Goal: Task Accomplishment & Management: Manage account settings

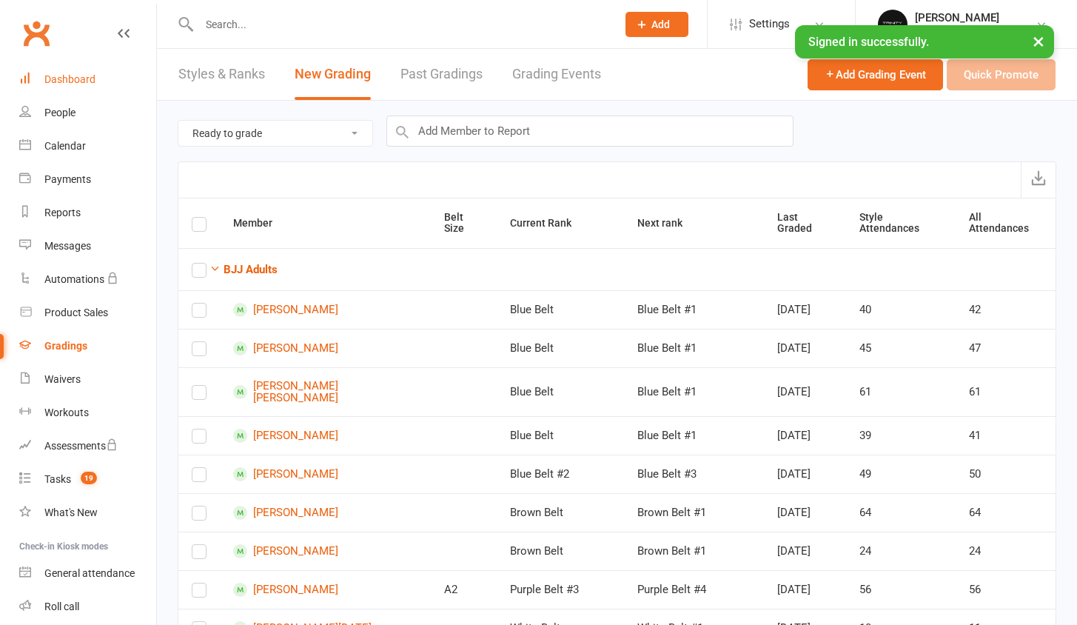
click at [84, 72] on link "Dashboard" at bounding box center [87, 79] width 137 height 33
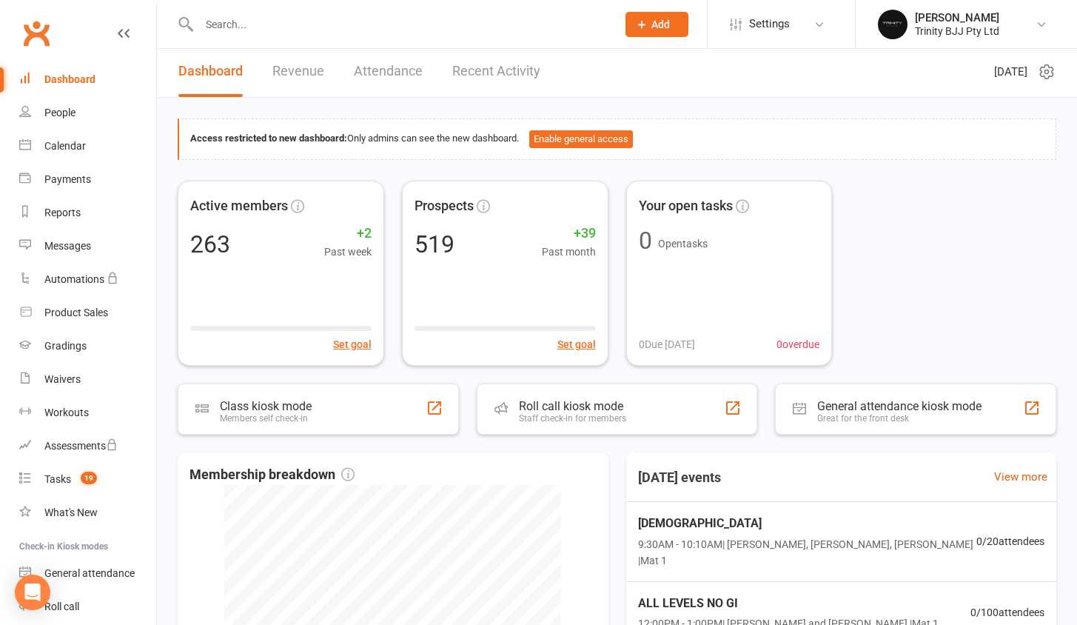
scroll to position [6, 0]
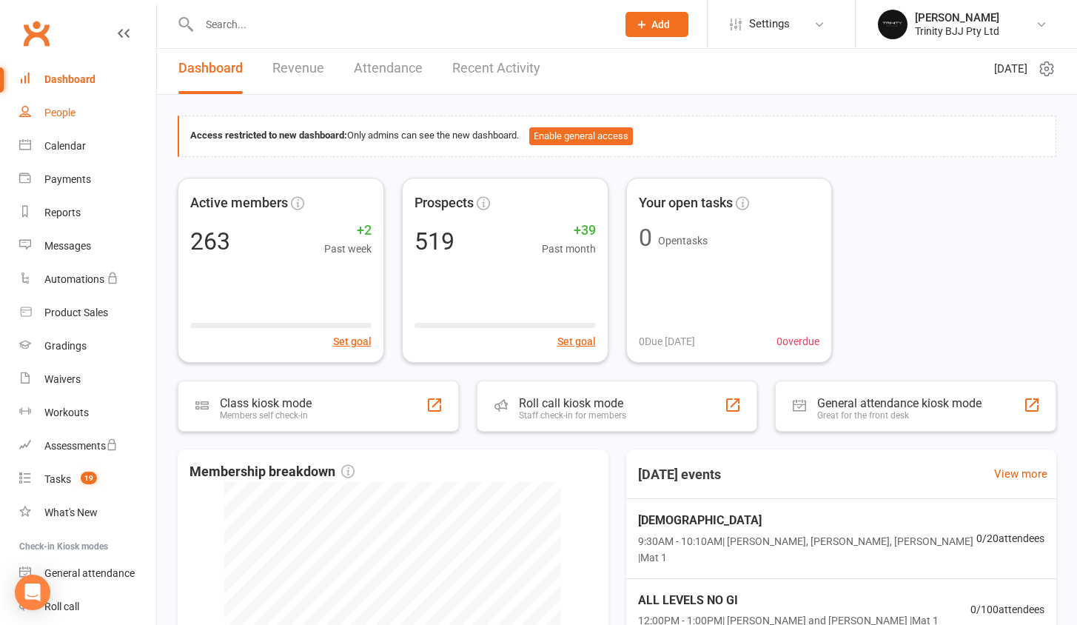
click at [41, 113] on link "People" at bounding box center [87, 112] width 137 height 33
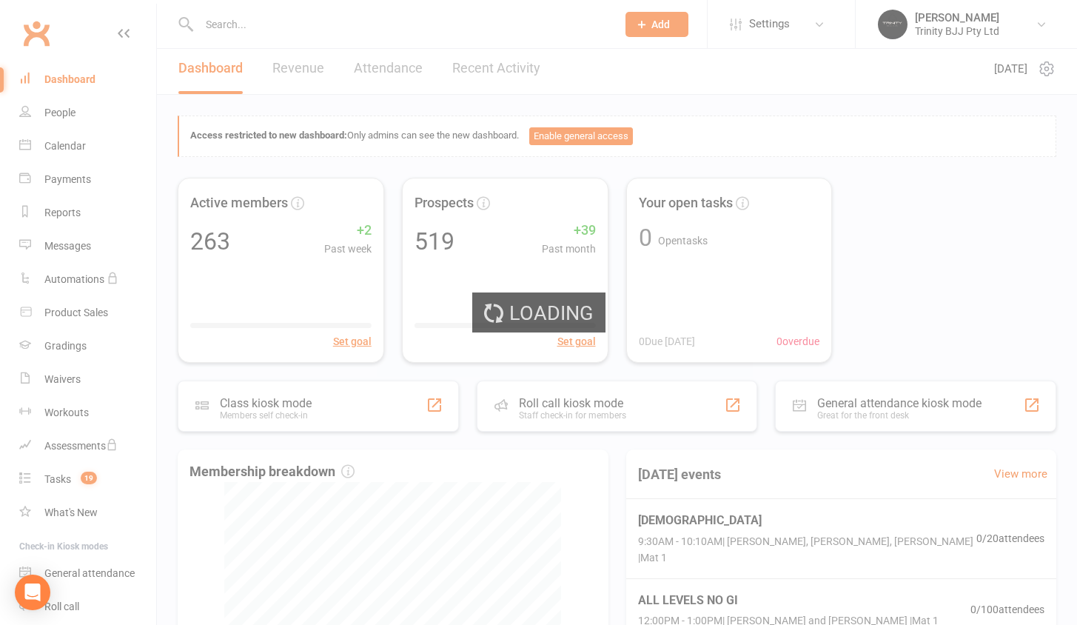
select select "100"
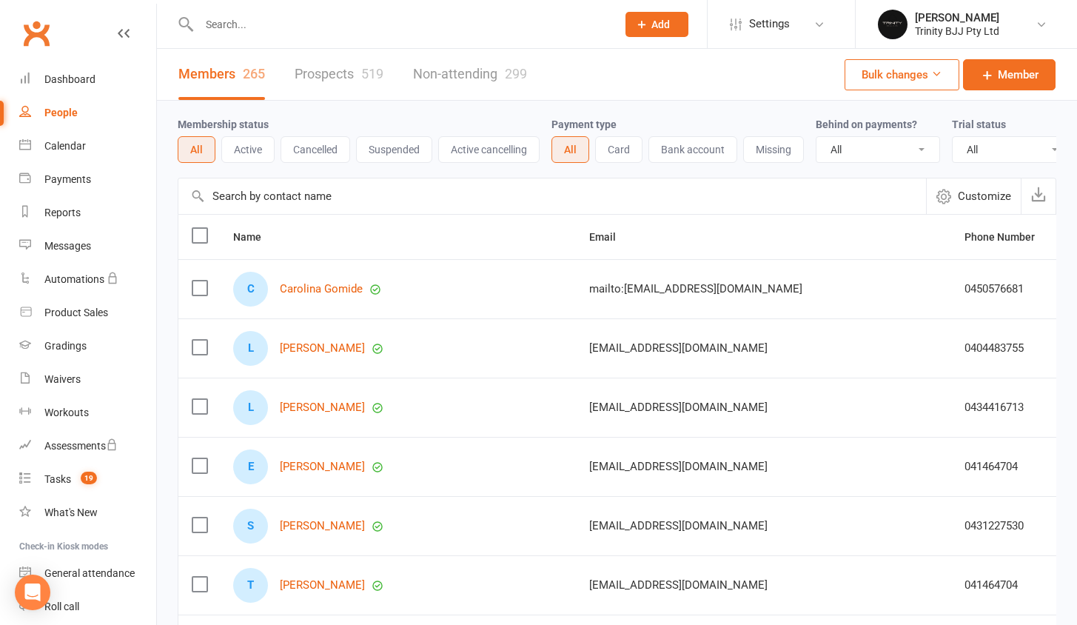
click at [275, 205] on input "text" at bounding box center [552, 196] width 748 height 36
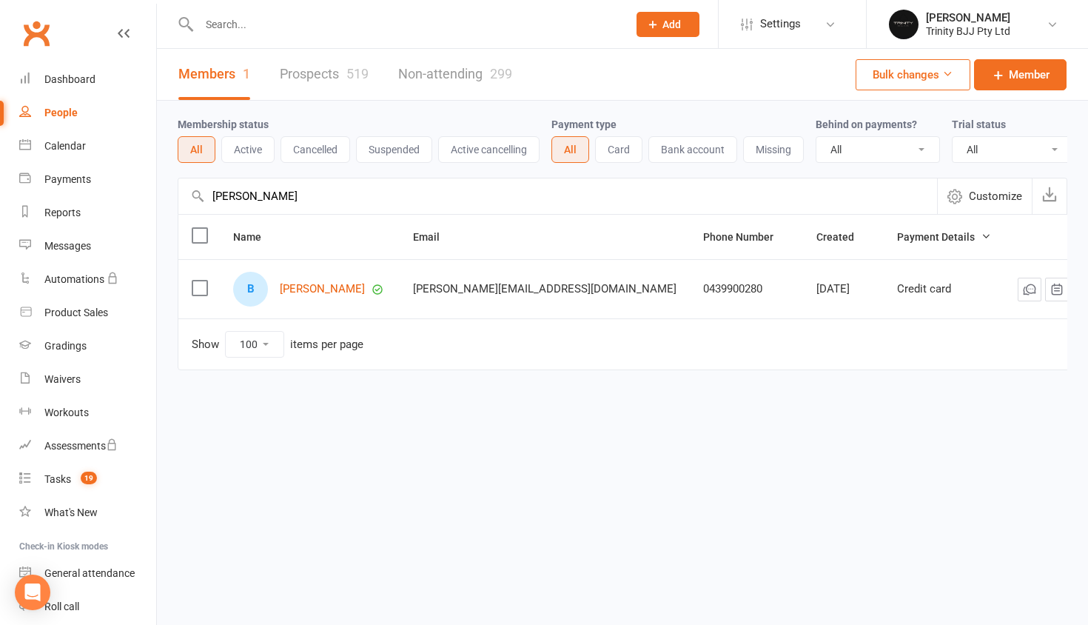
type input "Brody"
drag, startPoint x: 275, startPoint y: 205, endPoint x: 336, endPoint y: 305, distance: 116.9
click at [336, 295] on link "[PERSON_NAME]" at bounding box center [322, 289] width 85 height 13
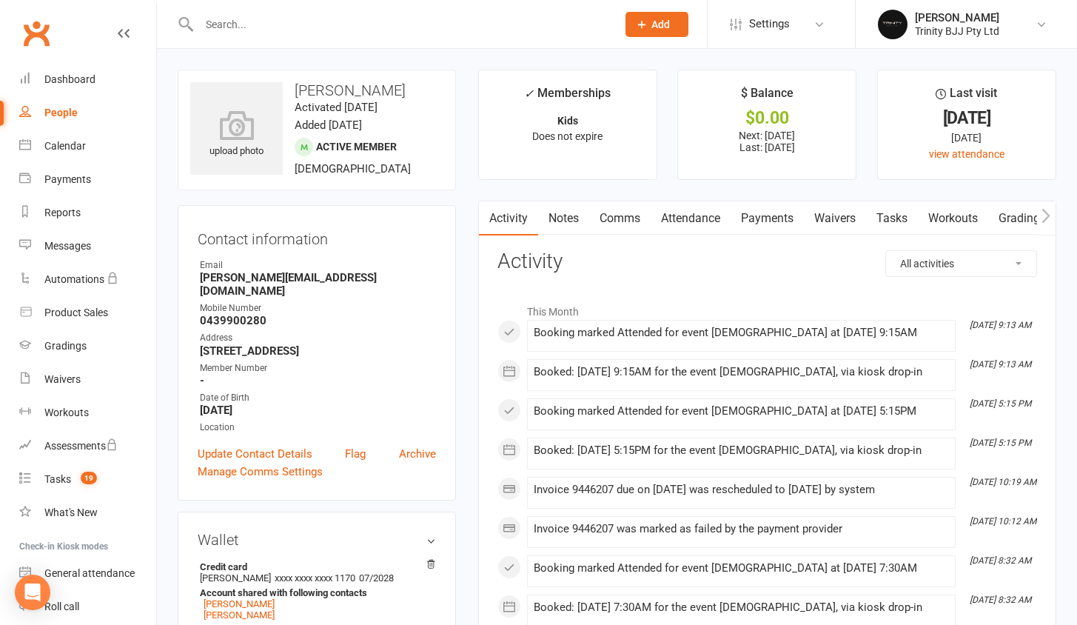
click at [777, 210] on link "Payments" at bounding box center [767, 218] width 73 height 34
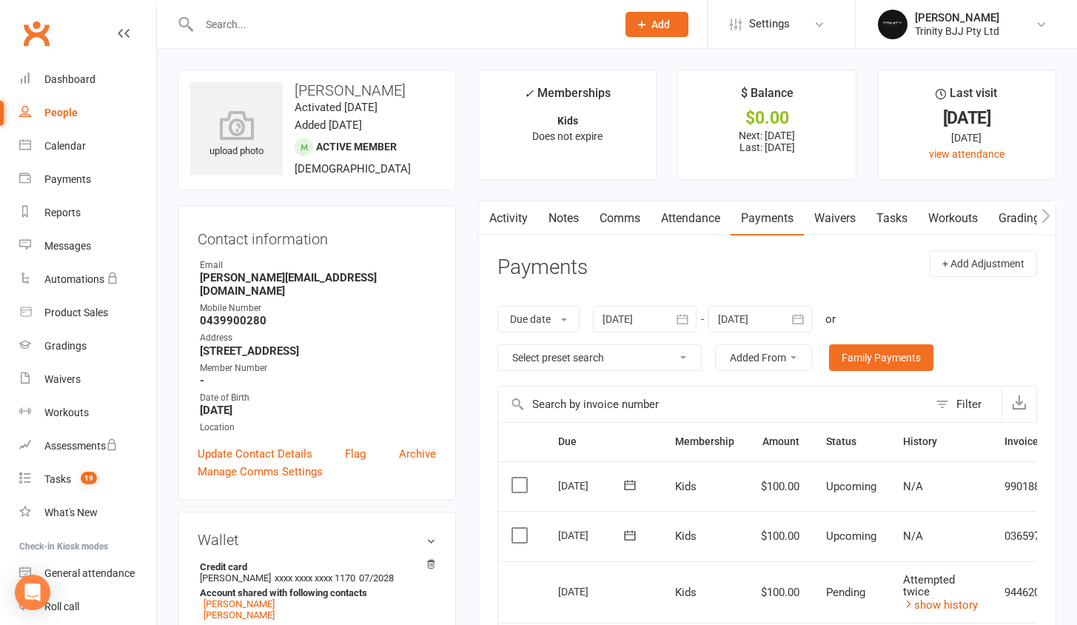
click at [265, 33] on input "text" at bounding box center [401, 24] width 412 height 21
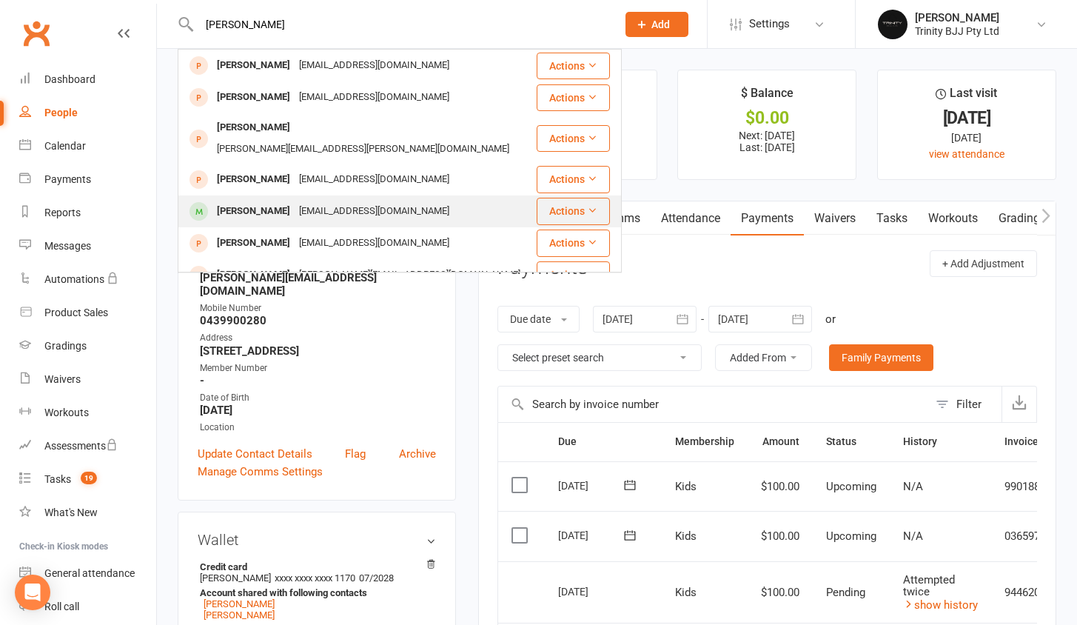
type input "[PERSON_NAME]"
click at [286, 201] on div "[PERSON_NAME]" at bounding box center [253, 211] width 82 height 21
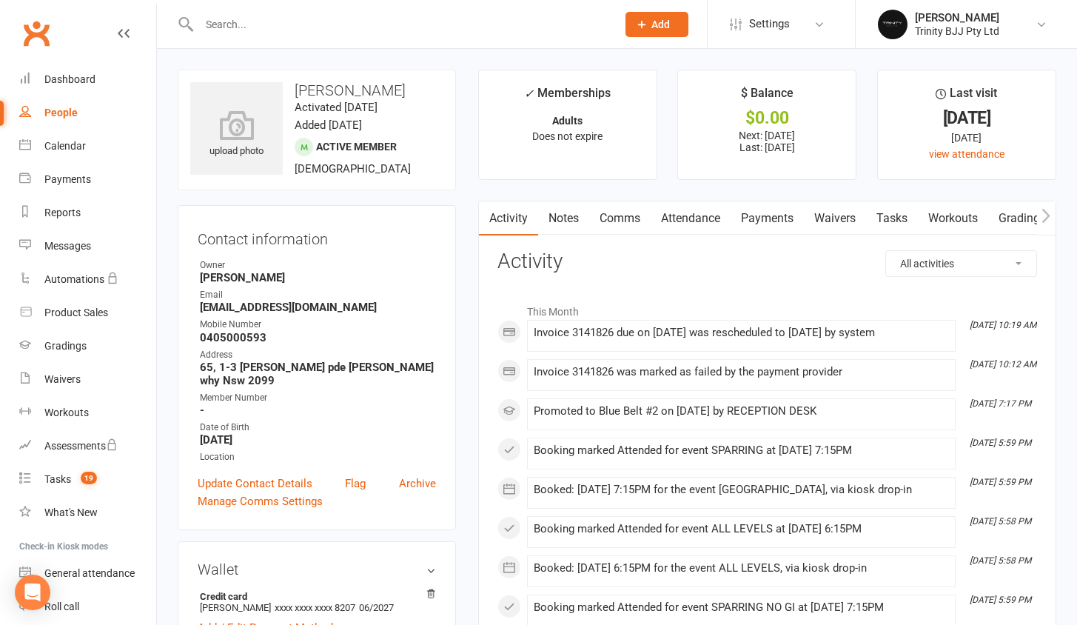
click at [764, 220] on link "Payments" at bounding box center [767, 218] width 73 height 34
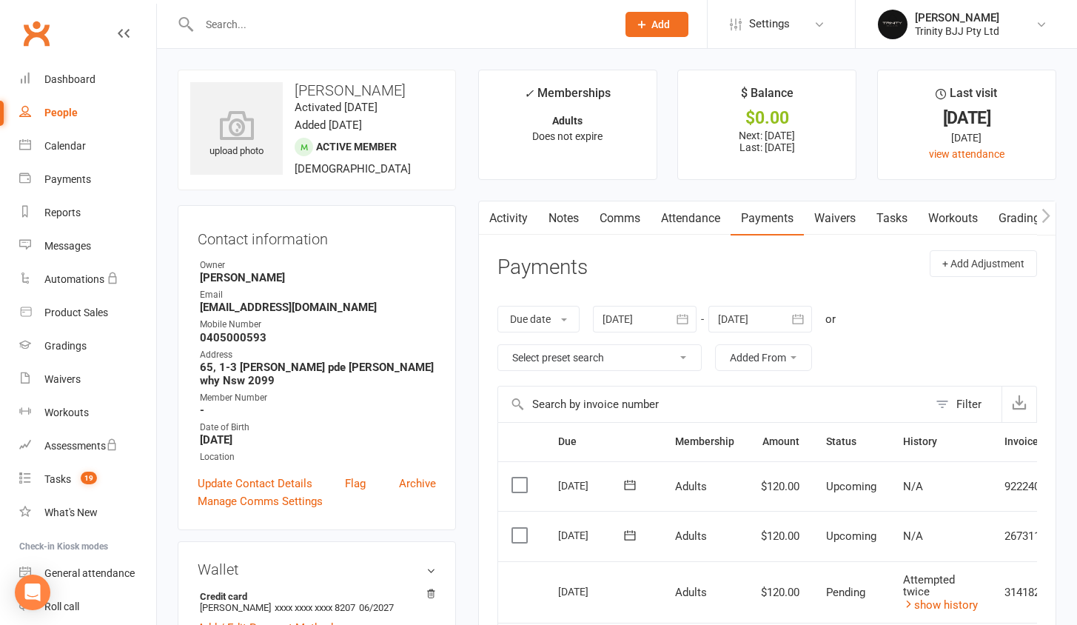
drag, startPoint x: 90, startPoint y: 112, endPoint x: 118, endPoint y: 126, distance: 30.8
click at [90, 112] on link "People" at bounding box center [87, 112] width 137 height 33
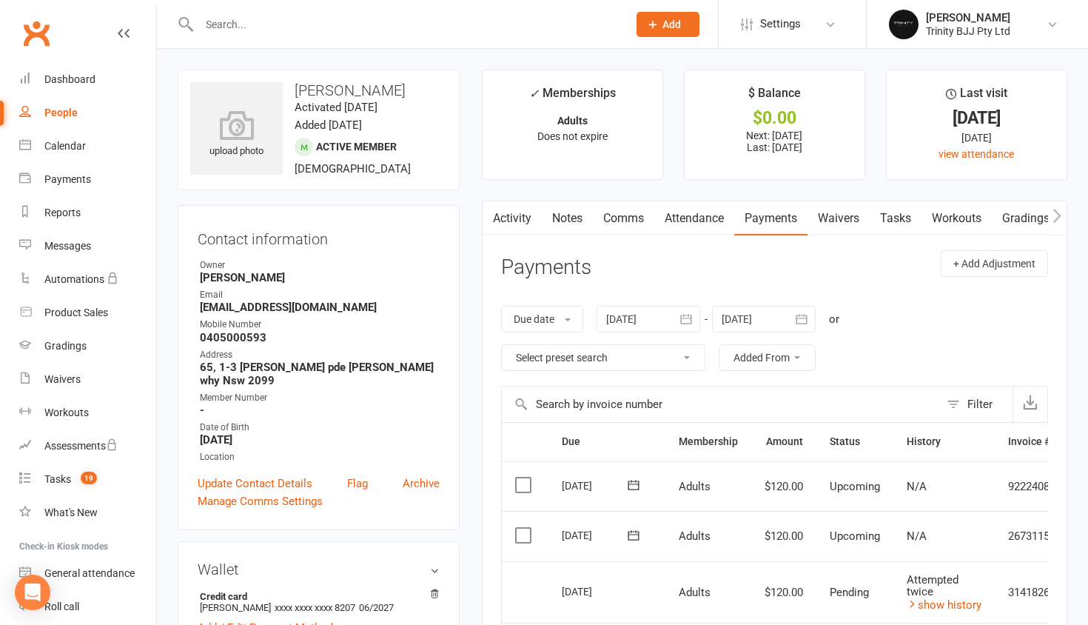
select select "100"
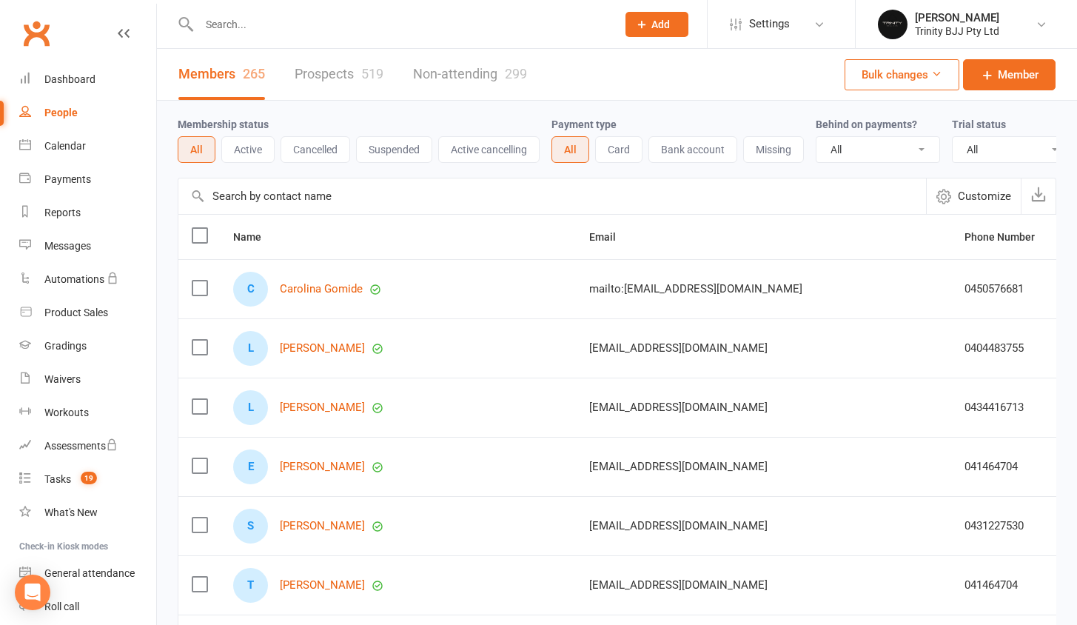
select select "true"
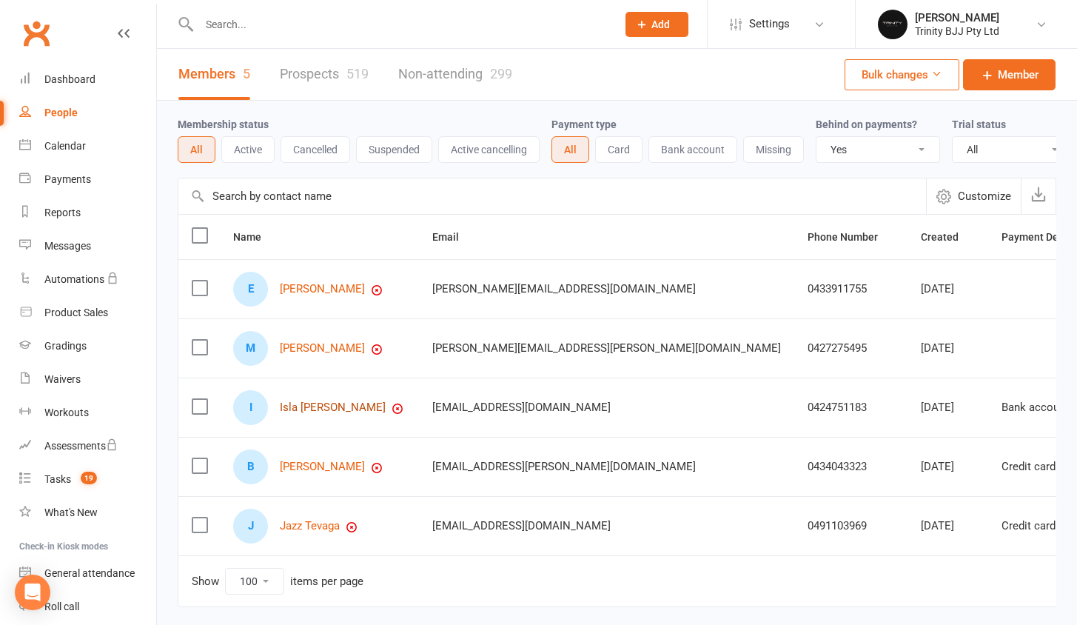
click at [307, 414] on link "Isla [PERSON_NAME]" at bounding box center [333, 407] width 106 height 13
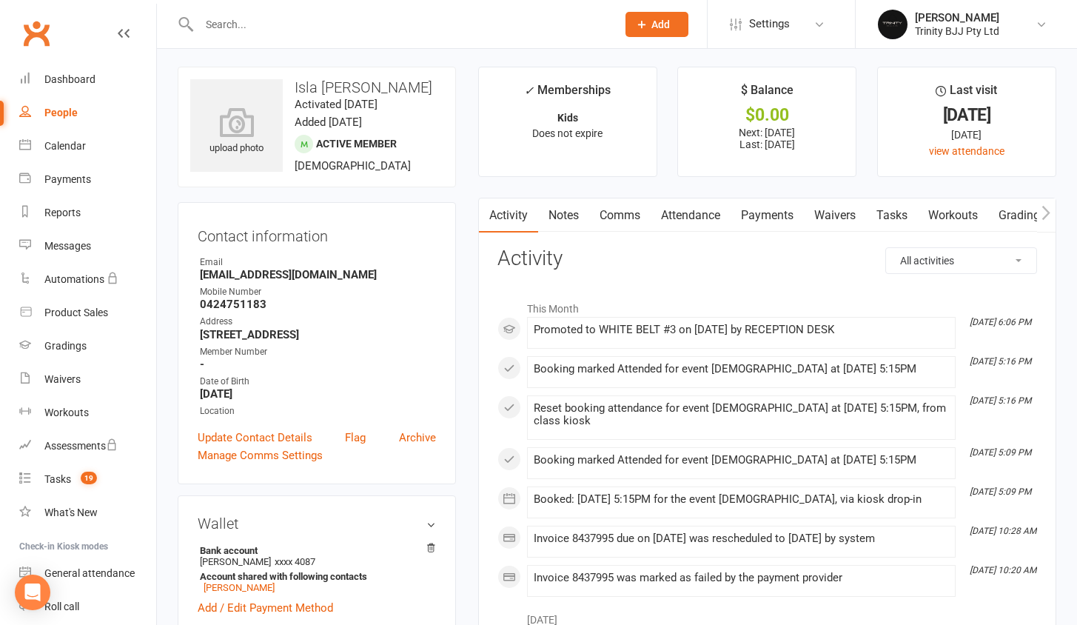
scroll to position [31, 0]
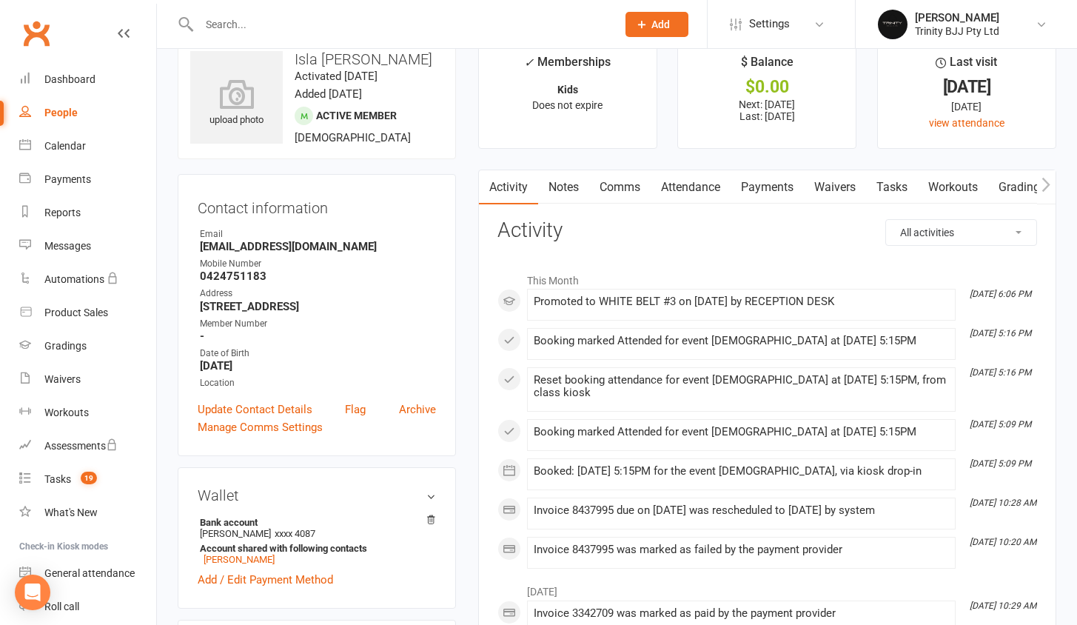
click at [776, 190] on link "Payments" at bounding box center [767, 187] width 73 height 34
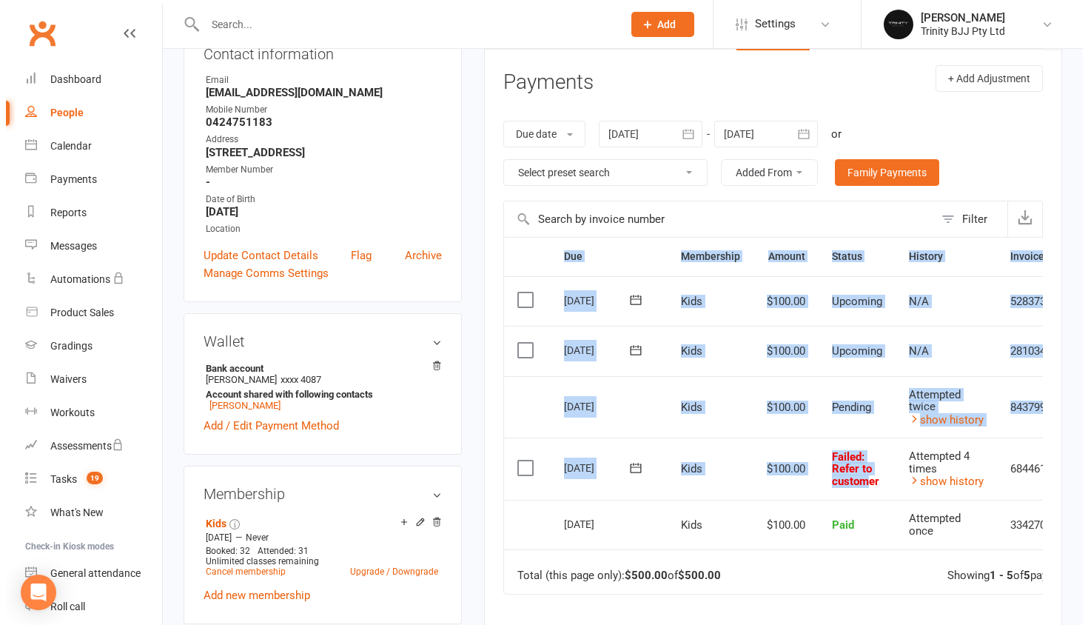
scroll to position [0, 73]
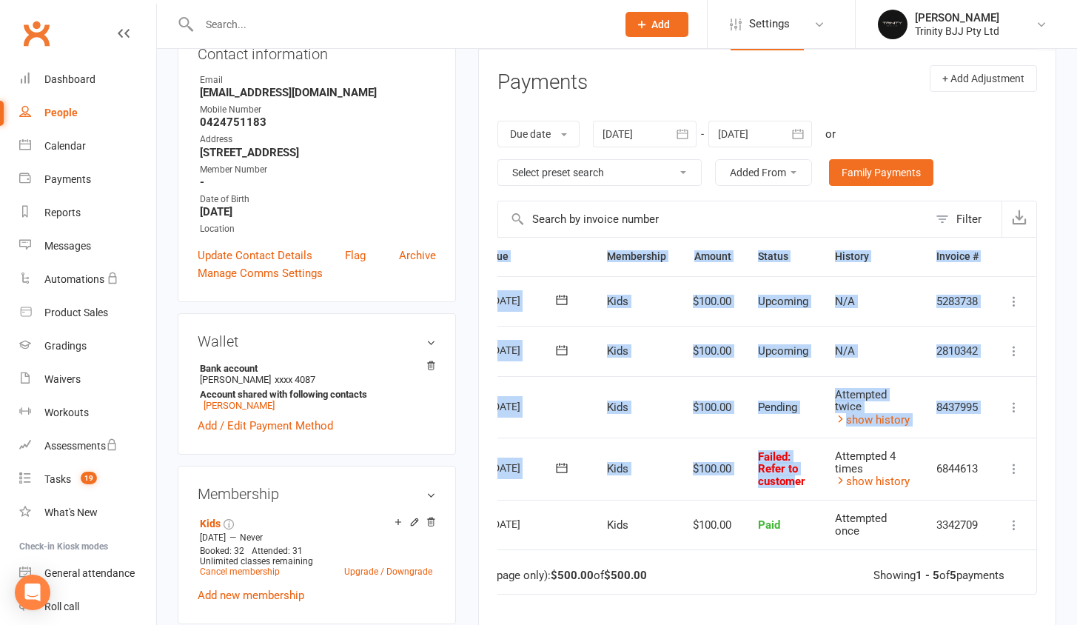
drag, startPoint x: 863, startPoint y: 473, endPoint x: 1088, endPoint y: 472, distance: 224.3
click at [1076, 472] on html "Prospect Member Non-attending contact Class / event Appointment Grading event T…" at bounding box center [538, 532] width 1077 height 1435
click at [1015, 461] on icon at bounding box center [1014, 468] width 15 height 15
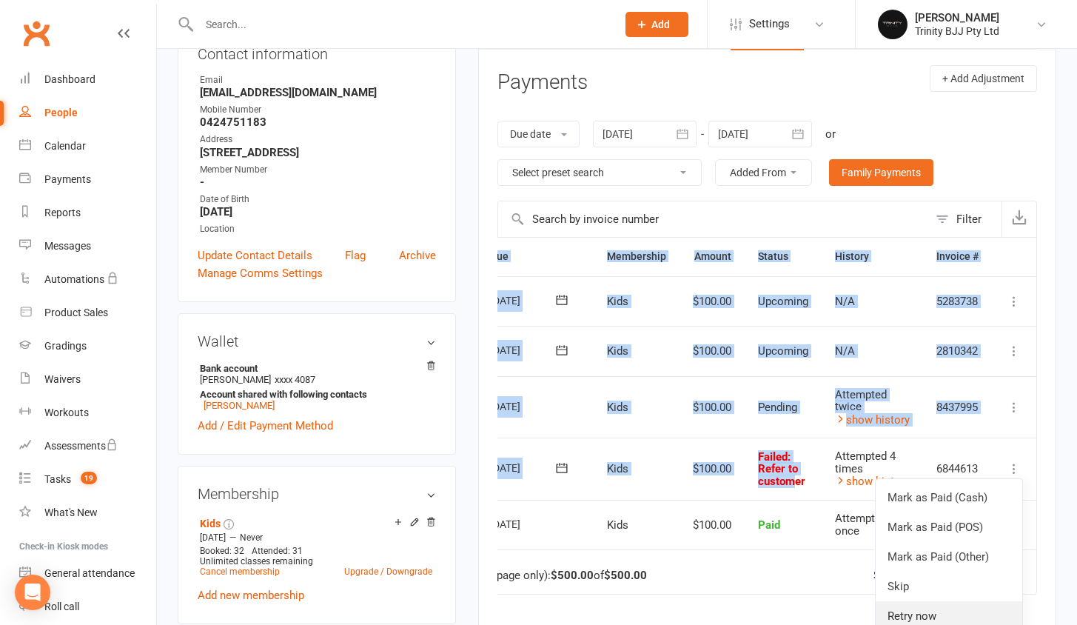
click at [985, 601] on link "Retry now" at bounding box center [949, 616] width 147 height 30
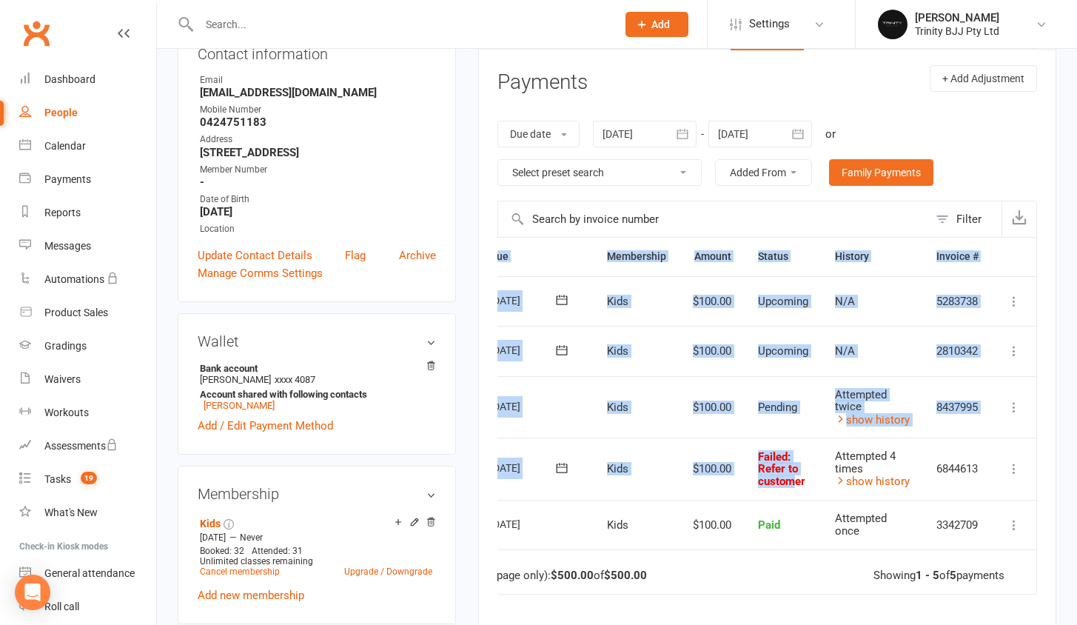
scroll to position [0, 65]
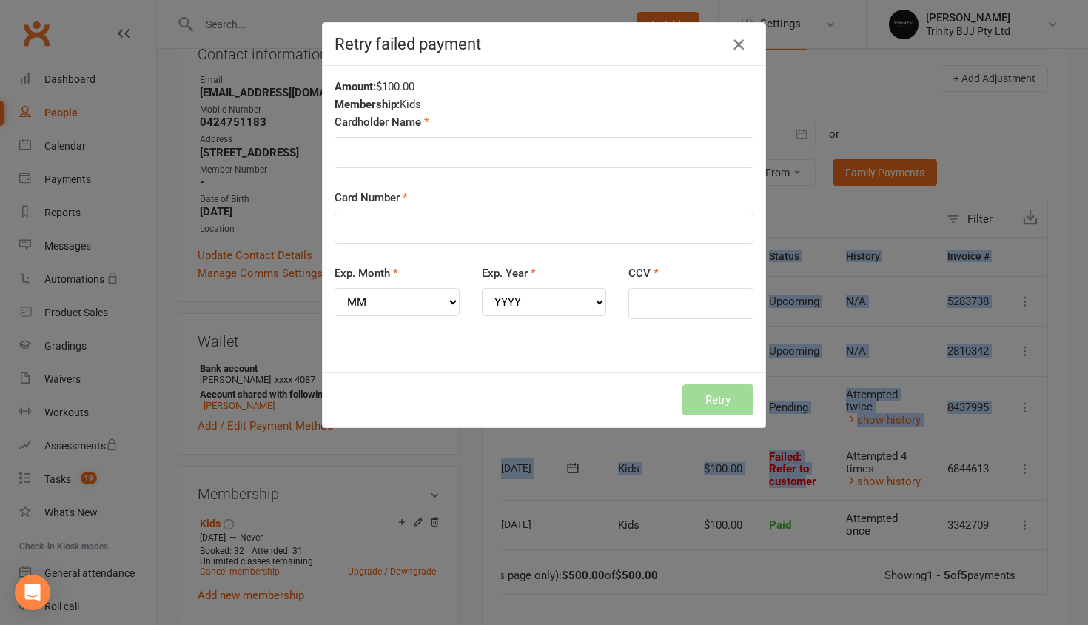
click at [730, 44] on icon "button" at bounding box center [739, 45] width 18 height 18
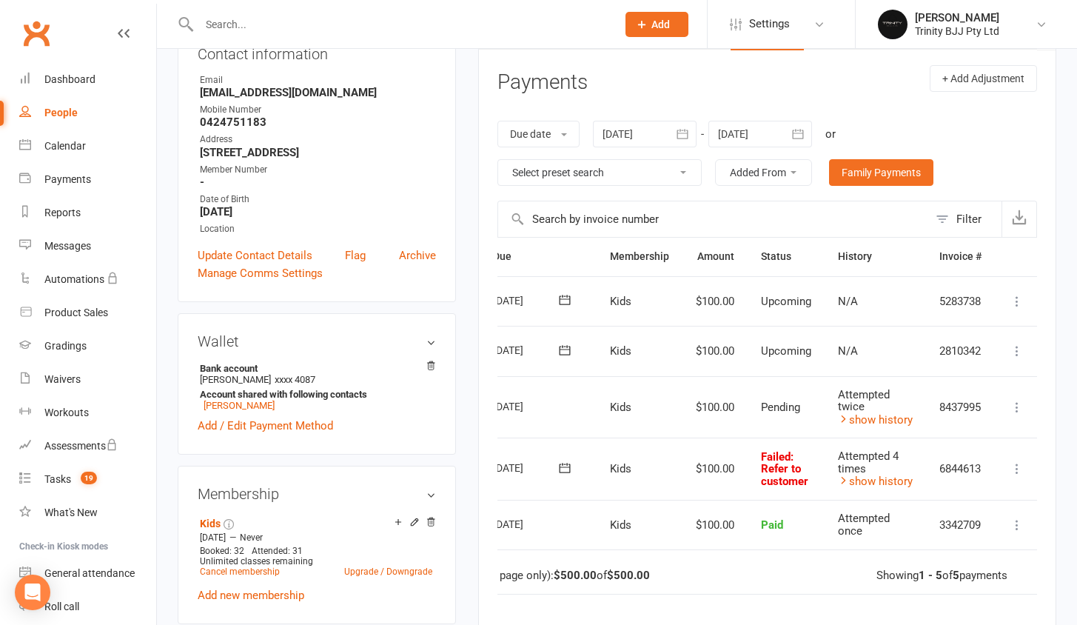
click at [790, 459] on span ": Refer to customer" at bounding box center [784, 469] width 47 height 38
click at [889, 475] on link "show history" at bounding box center [875, 481] width 75 height 13
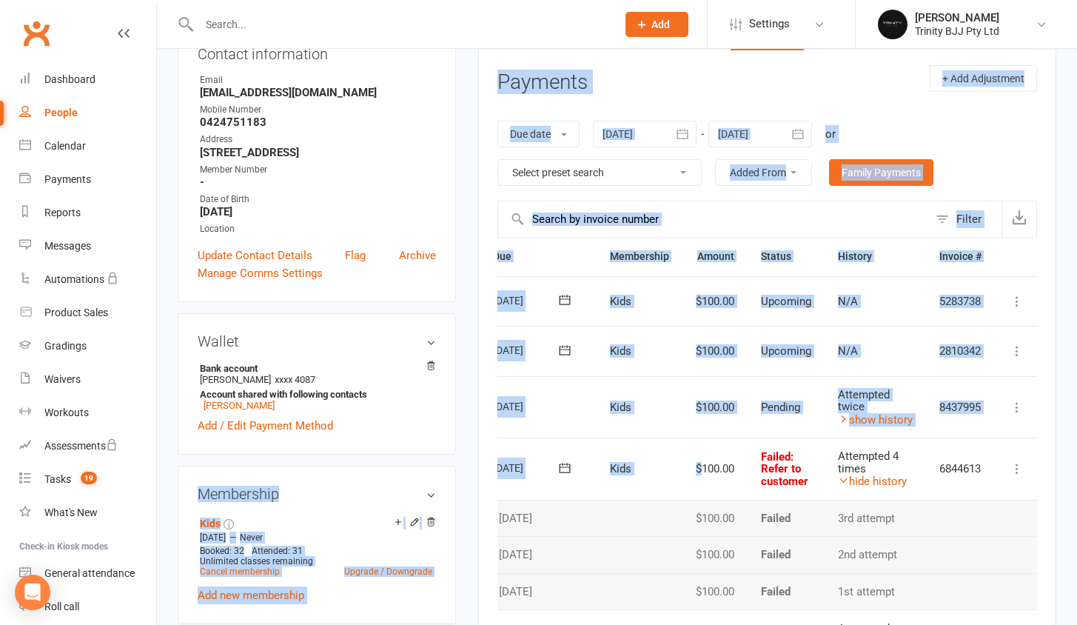
scroll to position [0, 0]
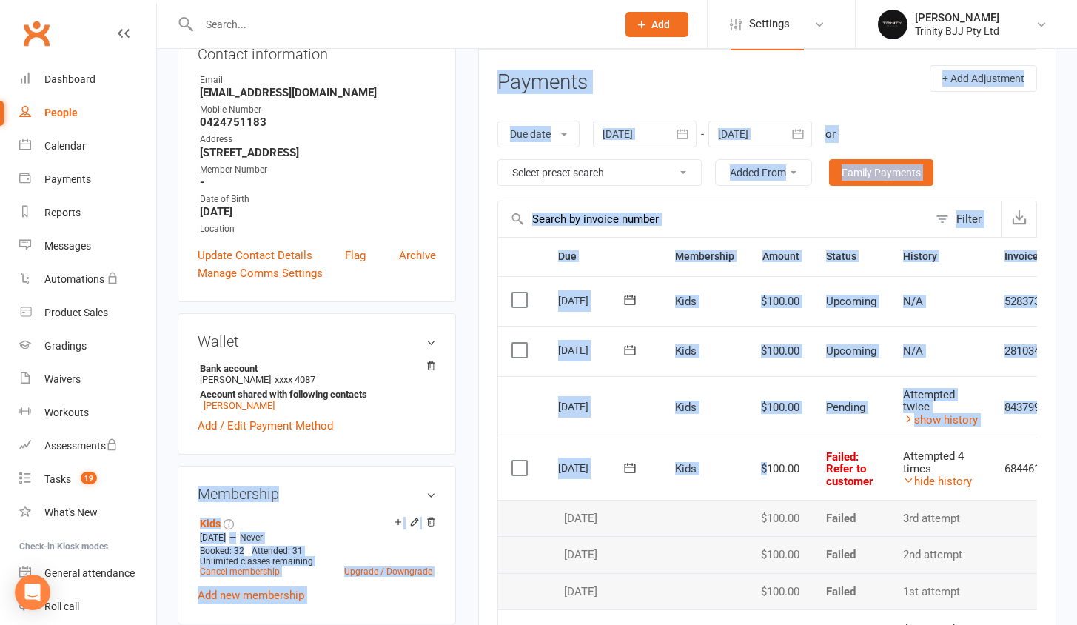
drag, startPoint x: 701, startPoint y: 458, endPoint x: 402, endPoint y: 460, distance: 299.1
click at [402, 460] on div "upload photo Isla [PERSON_NAME] Activated [DATE] Added [DATE] Active member [DE…" at bounding box center [617, 538] width 901 height 1307
click at [694, 462] on span "Kids" at bounding box center [685, 468] width 21 height 13
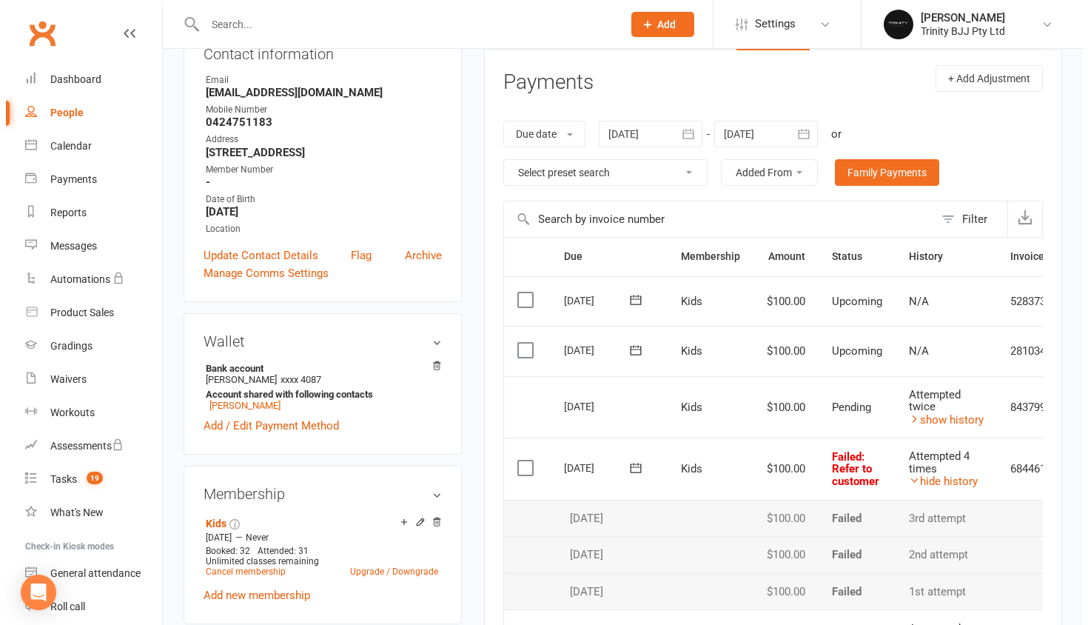
scroll to position [0, 73]
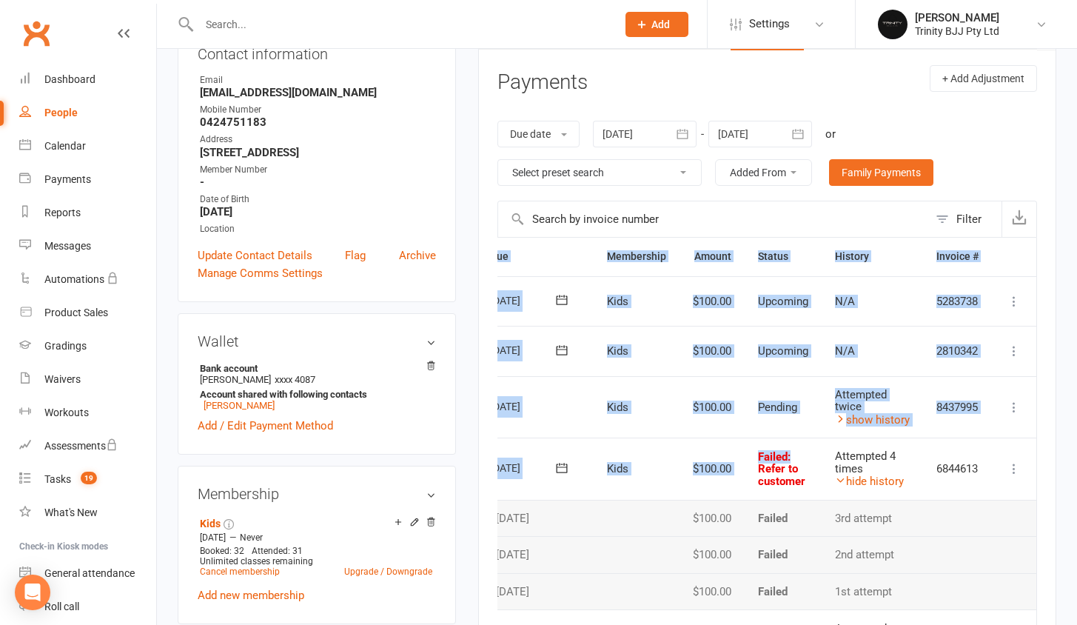
drag, startPoint x: 885, startPoint y: 447, endPoint x: 1088, endPoint y: 464, distance: 203.6
click at [1076, 464] on html "Prospect Member Non-attending contact Class / event Appointment Grading event T…" at bounding box center [538, 532] width 1077 height 1435
click at [1001, 461] on td "Mark as Paid (Cash) Mark as Paid (POS) Mark as Paid (Other) Skip Retry now More…" at bounding box center [1014, 469] width 44 height 62
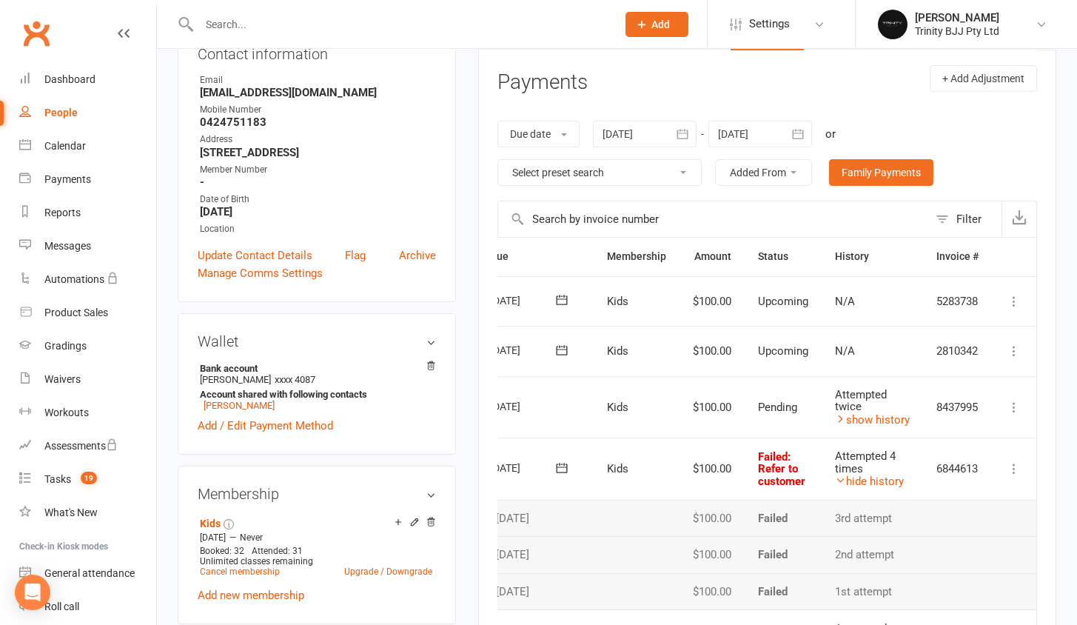
click at [1022, 460] on button at bounding box center [1014, 469] width 18 height 18
click at [974, 601] on link "Retry now" at bounding box center [949, 616] width 147 height 30
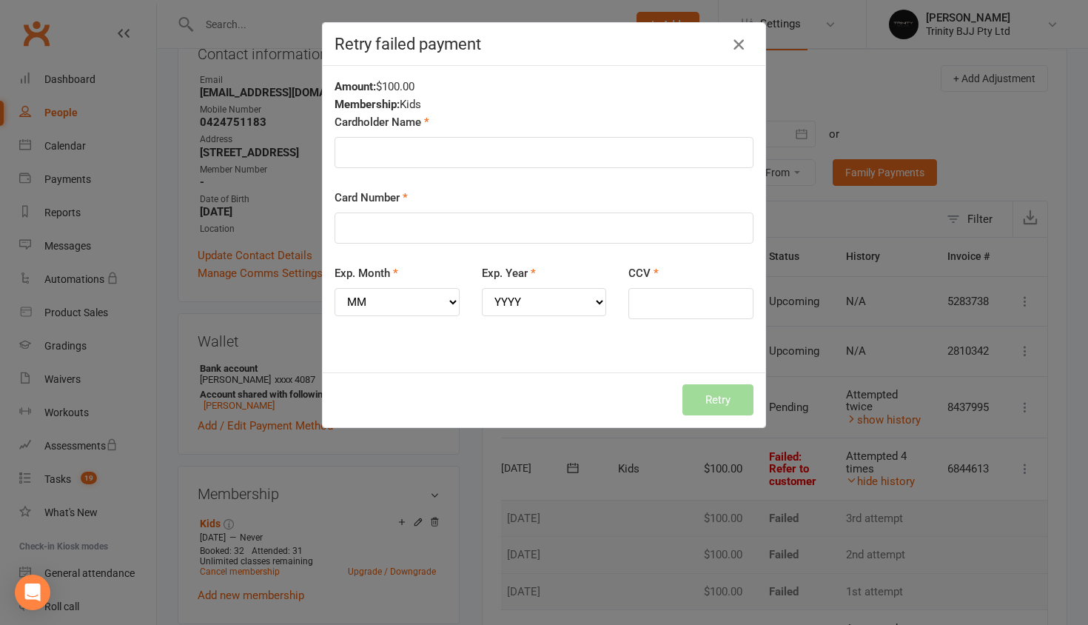
click at [736, 44] on icon "button" at bounding box center [739, 45] width 18 height 18
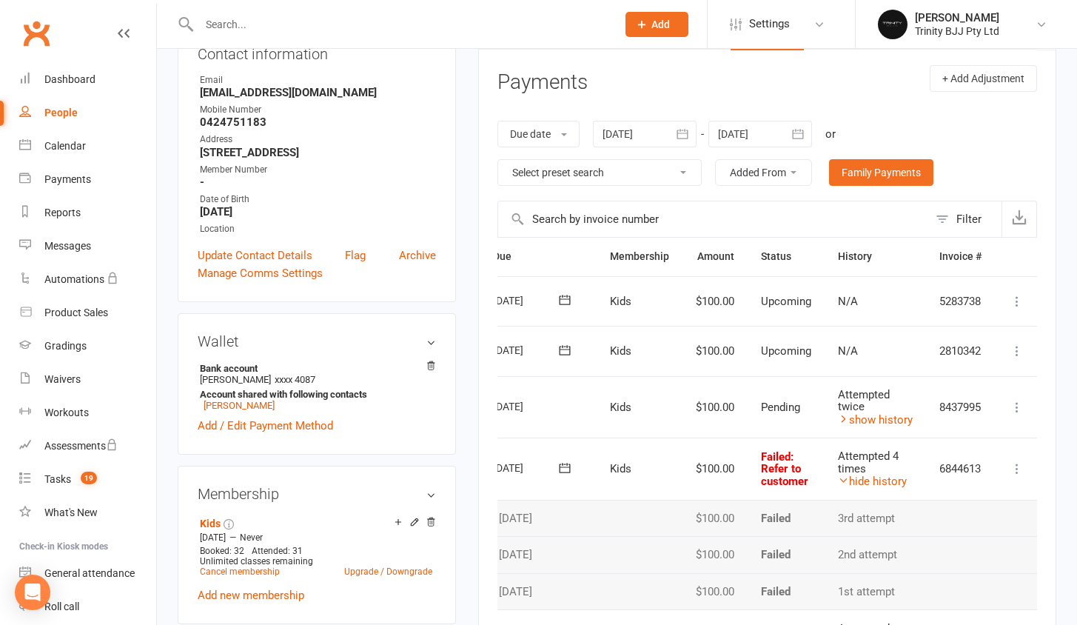
scroll to position [188, 0]
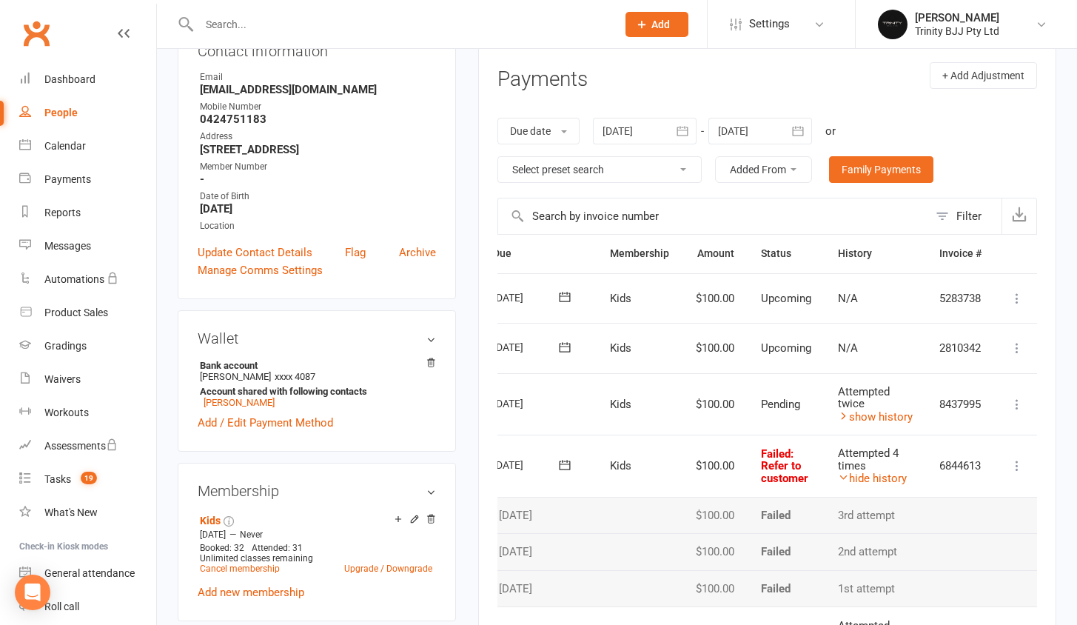
click at [1020, 397] on icon at bounding box center [1017, 404] width 15 height 15
click at [795, 435] on td "Failed : Refer to customer" at bounding box center [786, 466] width 77 height 62
click at [74, 107] on div "People" at bounding box center [60, 113] width 33 height 12
select select "true"
select select "100"
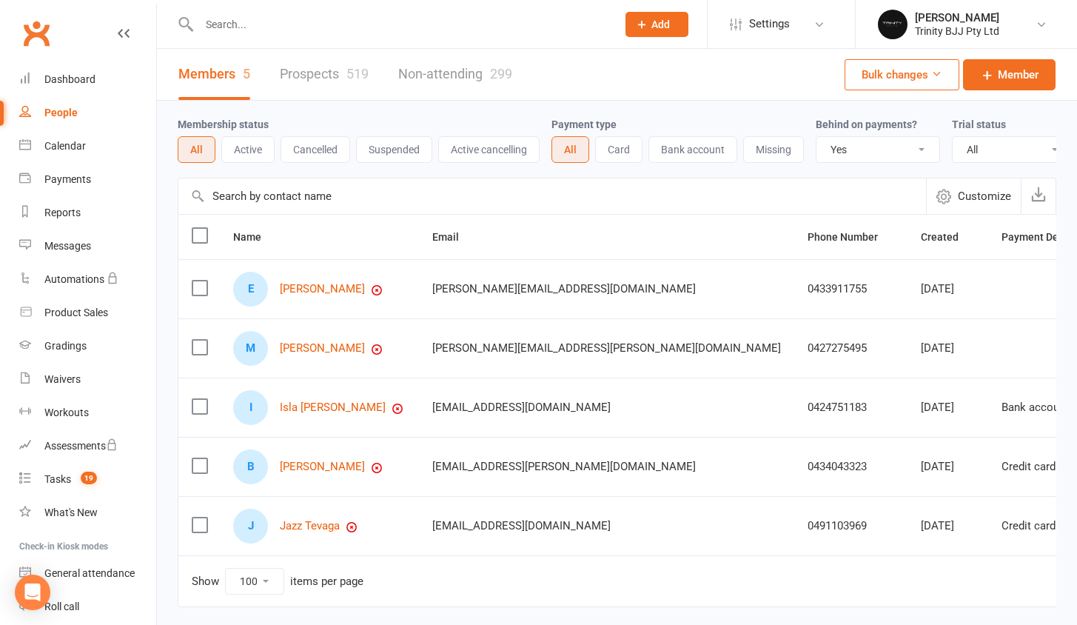
scroll to position [3, 0]
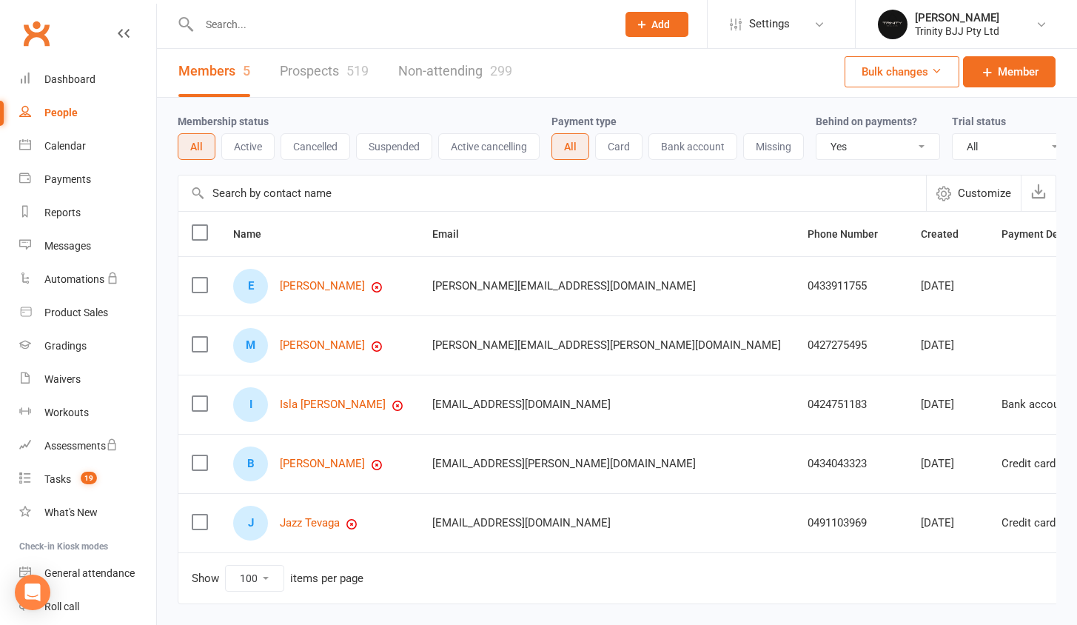
click at [333, 363] on div "M [PERSON_NAME]" at bounding box center [319, 345] width 172 height 35
click at [333, 352] on link "[PERSON_NAME]" at bounding box center [322, 345] width 85 height 13
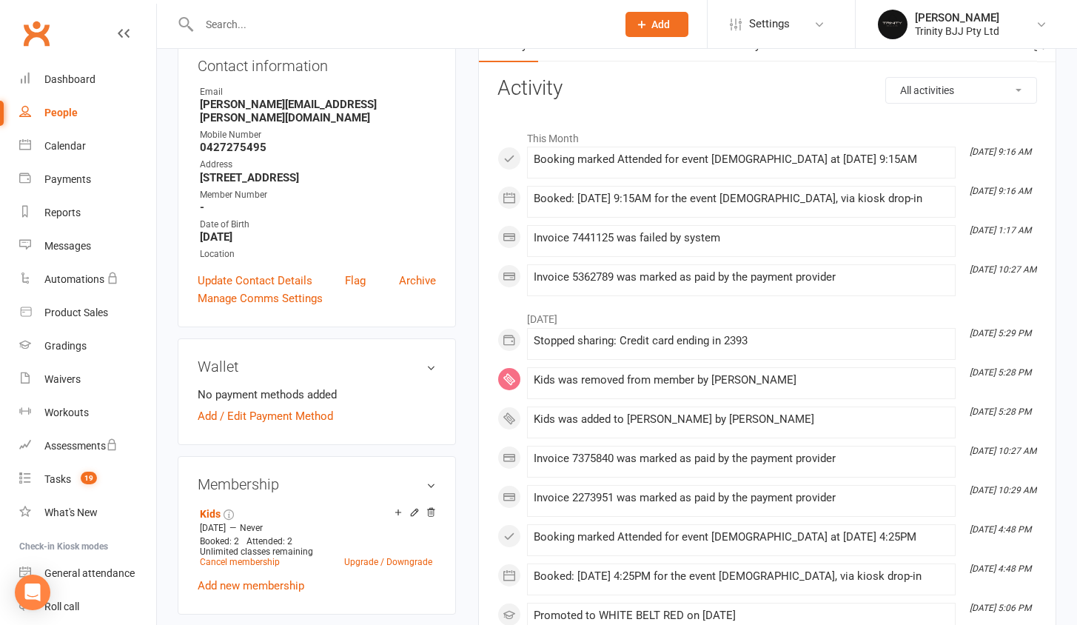
scroll to position [405, 0]
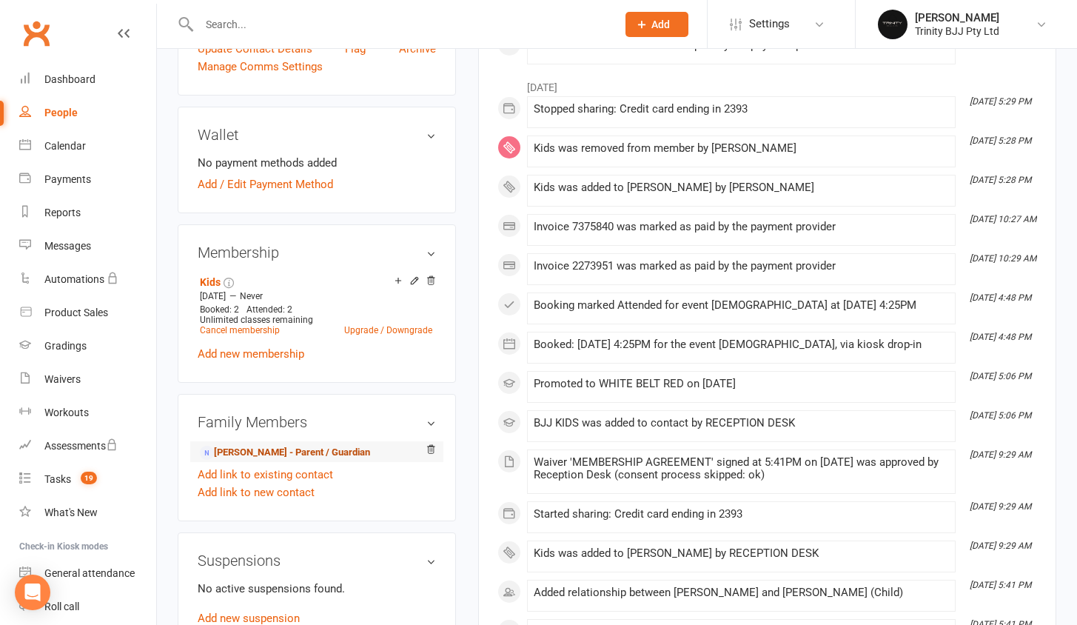
click at [304, 445] on link "[PERSON_NAME] - Parent / Guardian" at bounding box center [285, 453] width 170 height 16
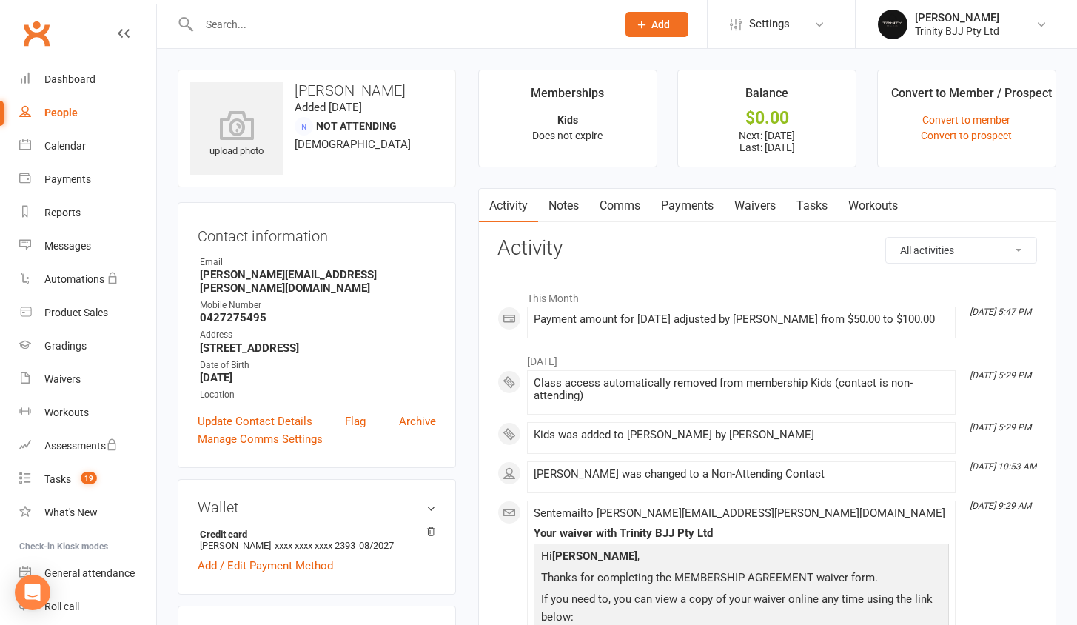
click at [703, 209] on link "Payments" at bounding box center [687, 206] width 73 height 34
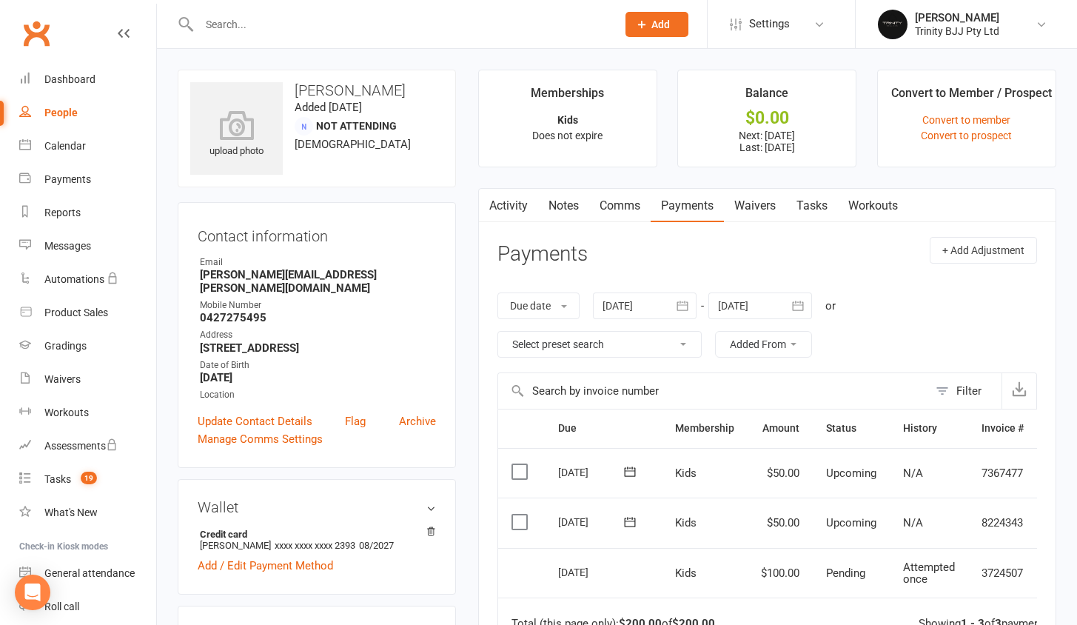
click at [59, 121] on link "People" at bounding box center [87, 112] width 137 height 33
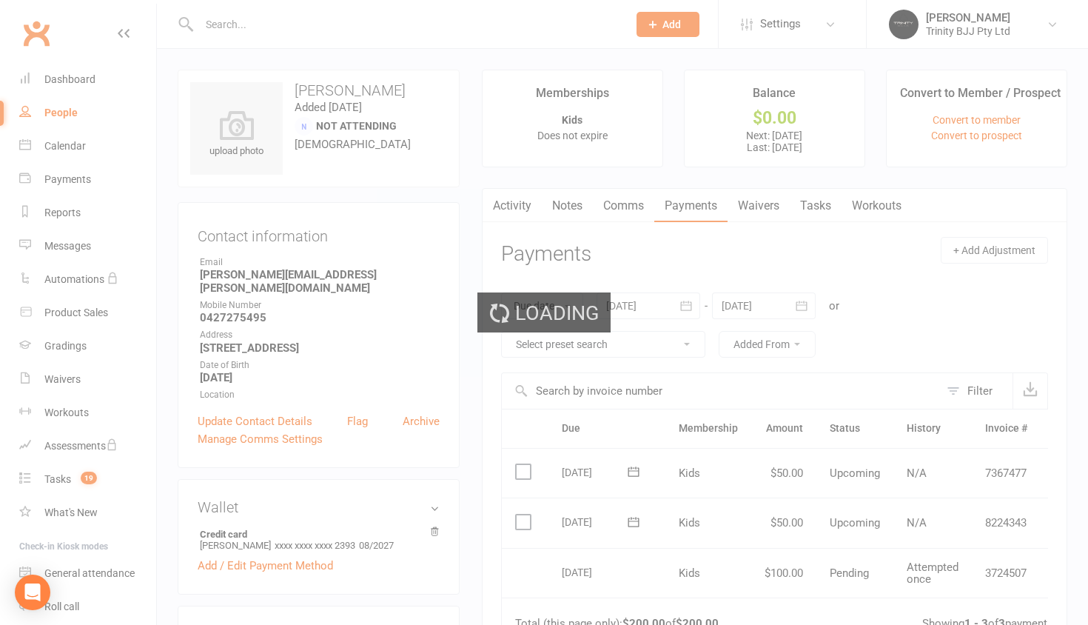
select select "true"
select select "100"
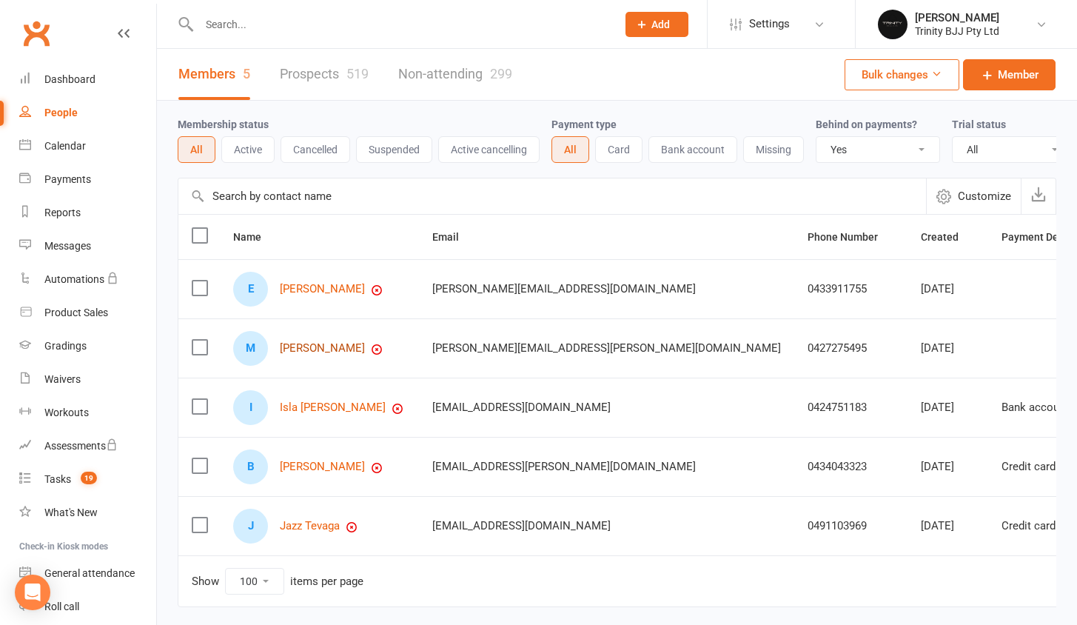
click at [316, 355] on link "[PERSON_NAME]" at bounding box center [322, 348] width 85 height 13
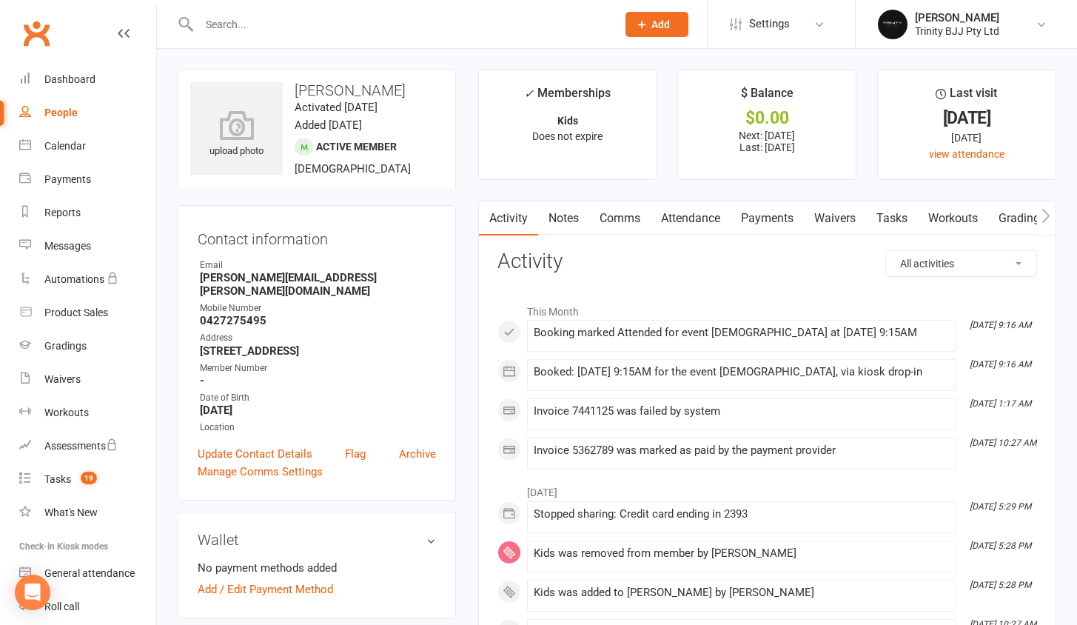
click at [775, 218] on link "Payments" at bounding box center [767, 218] width 73 height 34
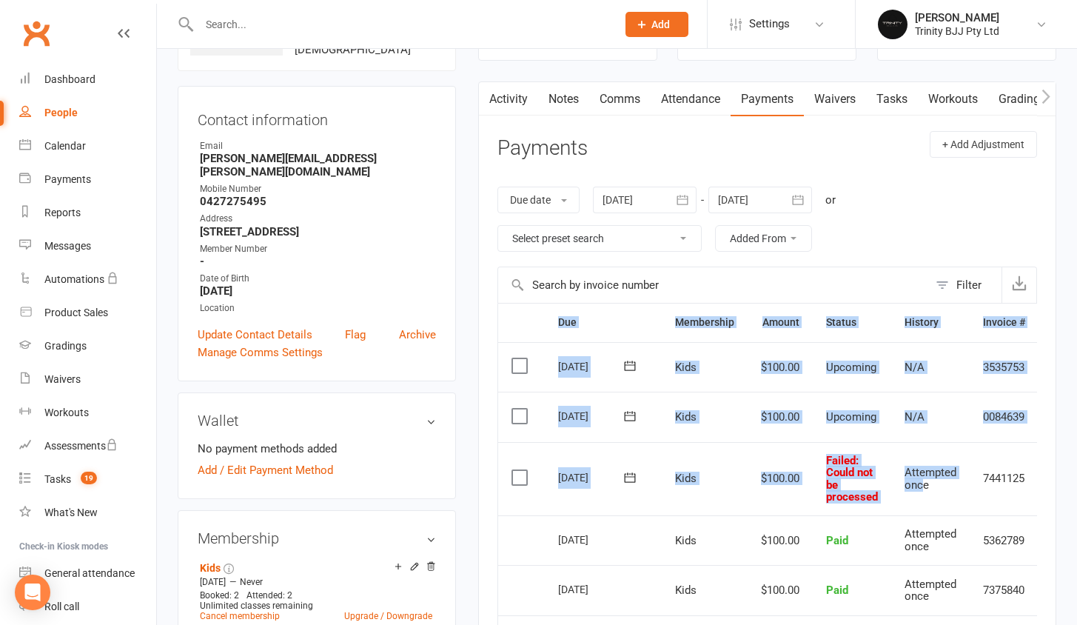
scroll to position [0, 50]
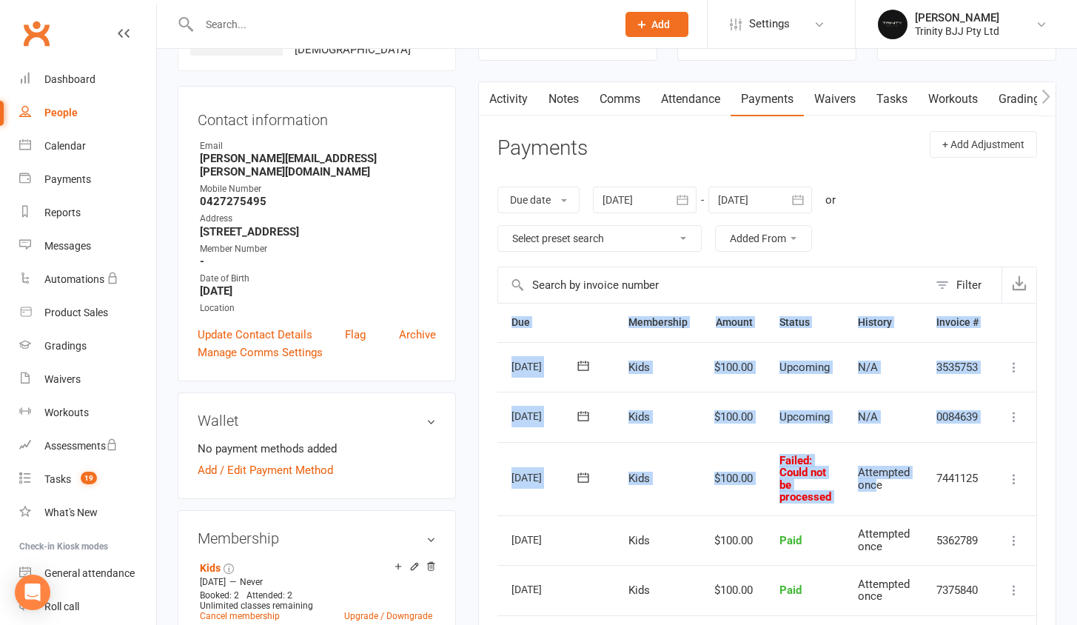
drag, startPoint x: 926, startPoint y: 467, endPoint x: 1088, endPoint y: 469, distance: 161.4
click at [1076, 469] on html "Prospect Member Non-attending contact Class / event Appointment Grading event T…" at bounding box center [538, 587] width 1077 height 1413
click at [951, 468] on td "7441125" at bounding box center [957, 478] width 69 height 73
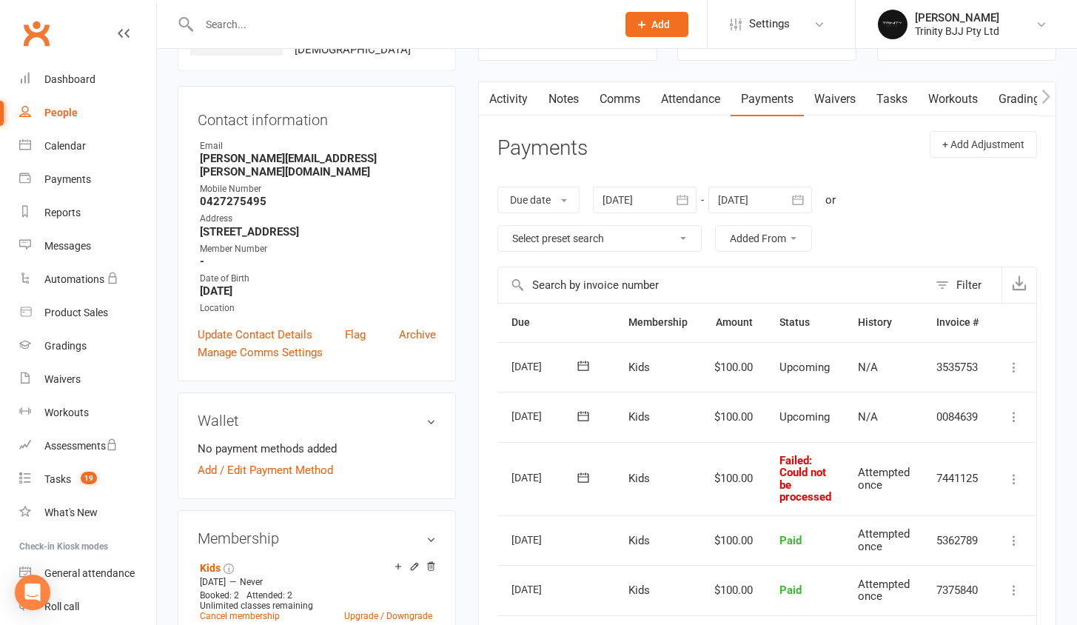
click at [1011, 472] on icon at bounding box center [1014, 479] width 15 height 15
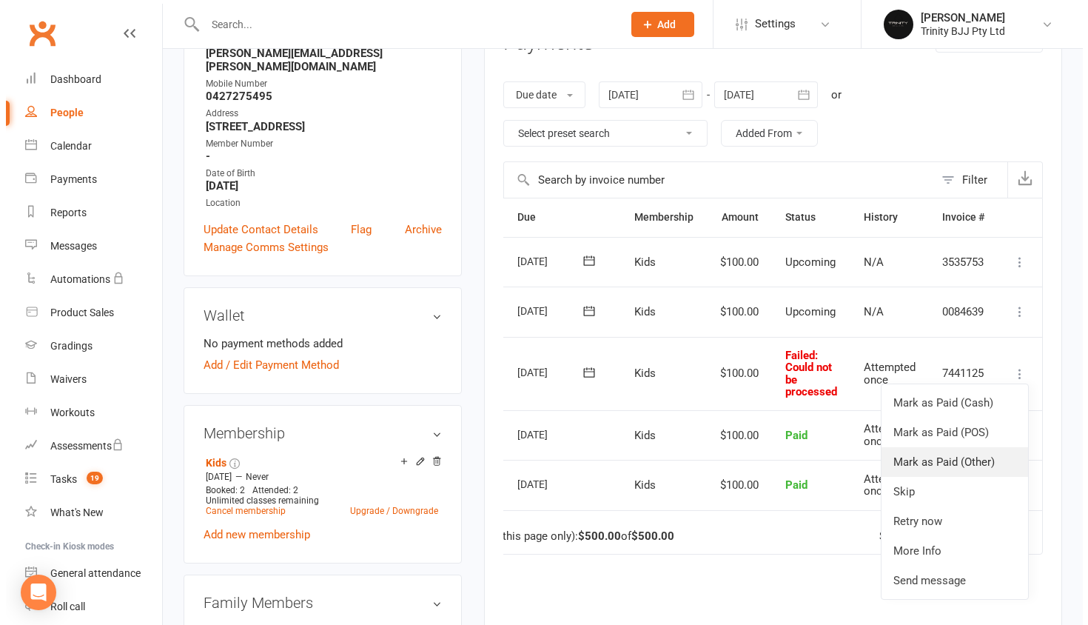
scroll to position [293, 0]
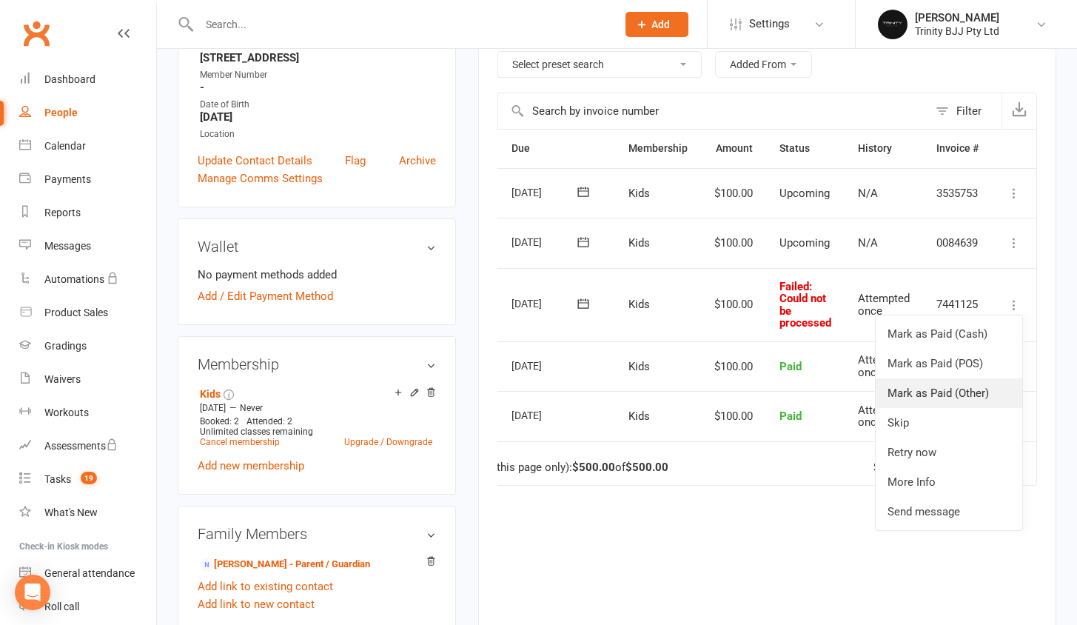
click at [965, 389] on link "Mark as Paid (Other)" at bounding box center [949, 393] width 147 height 30
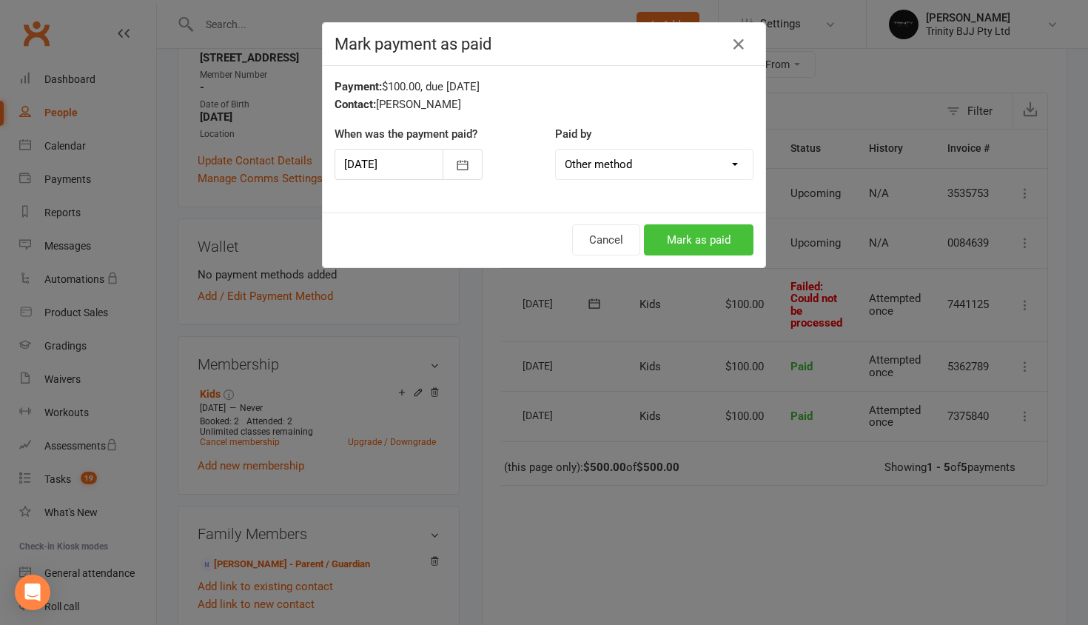
click at [672, 233] on button "Mark as paid" at bounding box center [699, 239] width 110 height 31
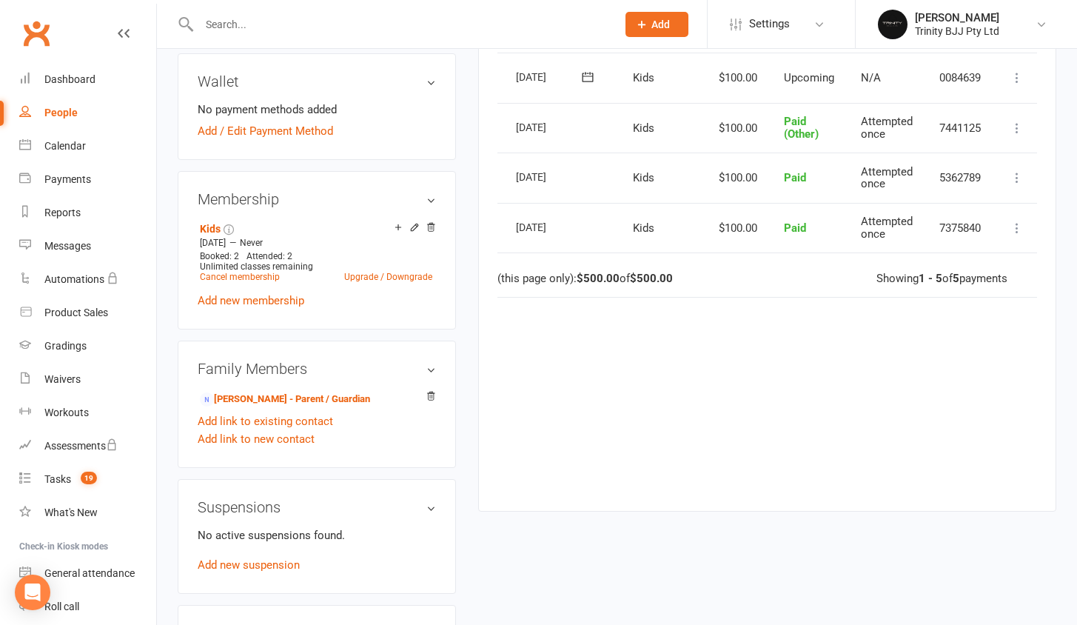
scroll to position [0, 0]
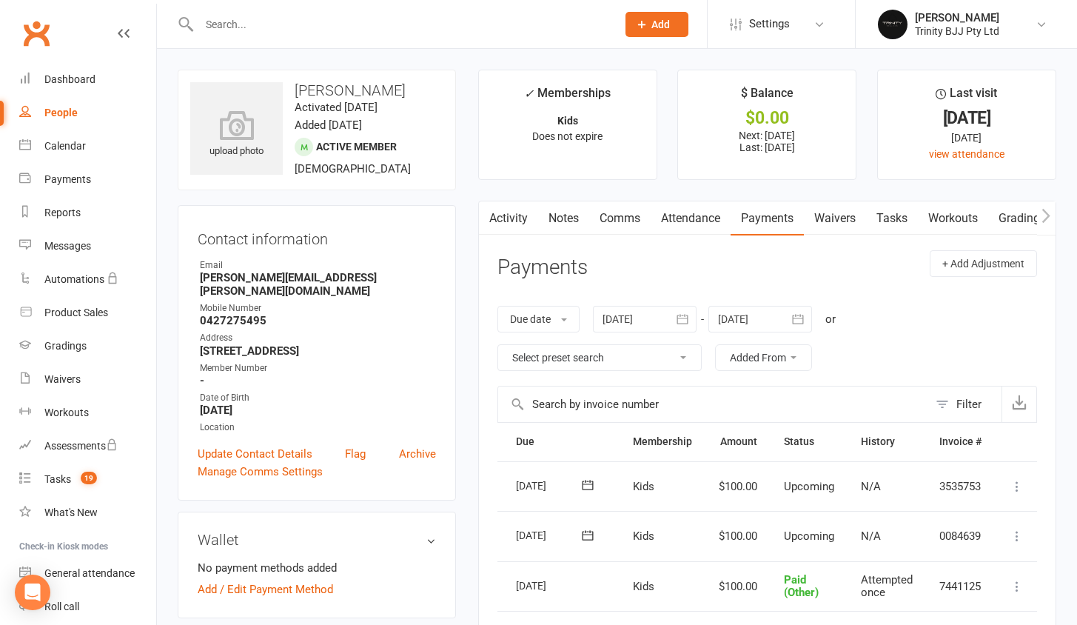
click at [244, 28] on input "text" at bounding box center [401, 24] width 412 height 21
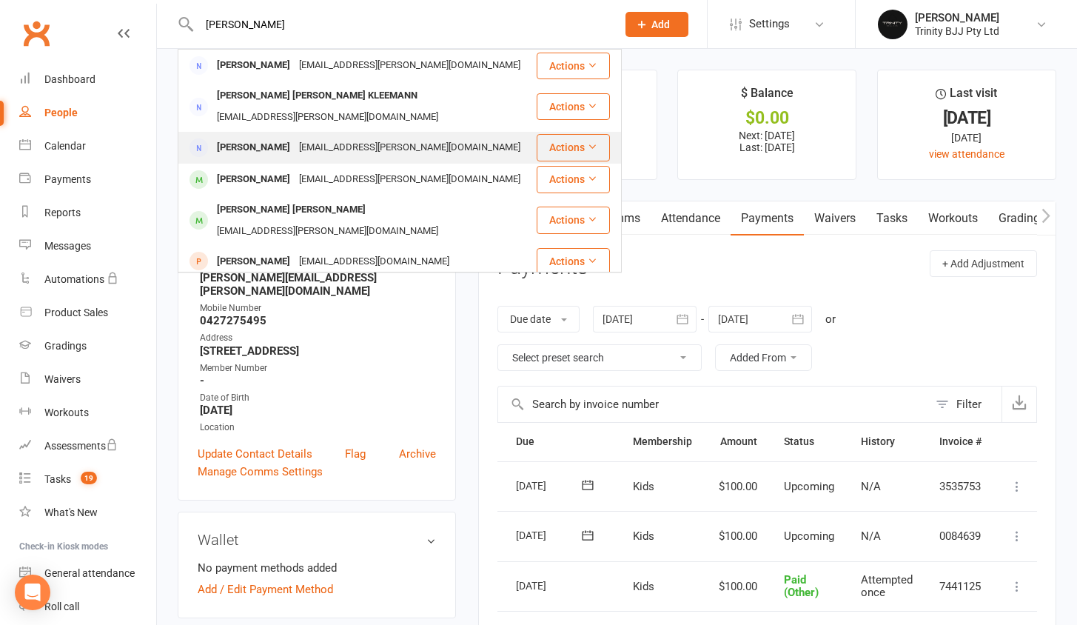
type input "[PERSON_NAME]"
click at [261, 137] on div "[PERSON_NAME]" at bounding box center [253, 147] width 82 height 21
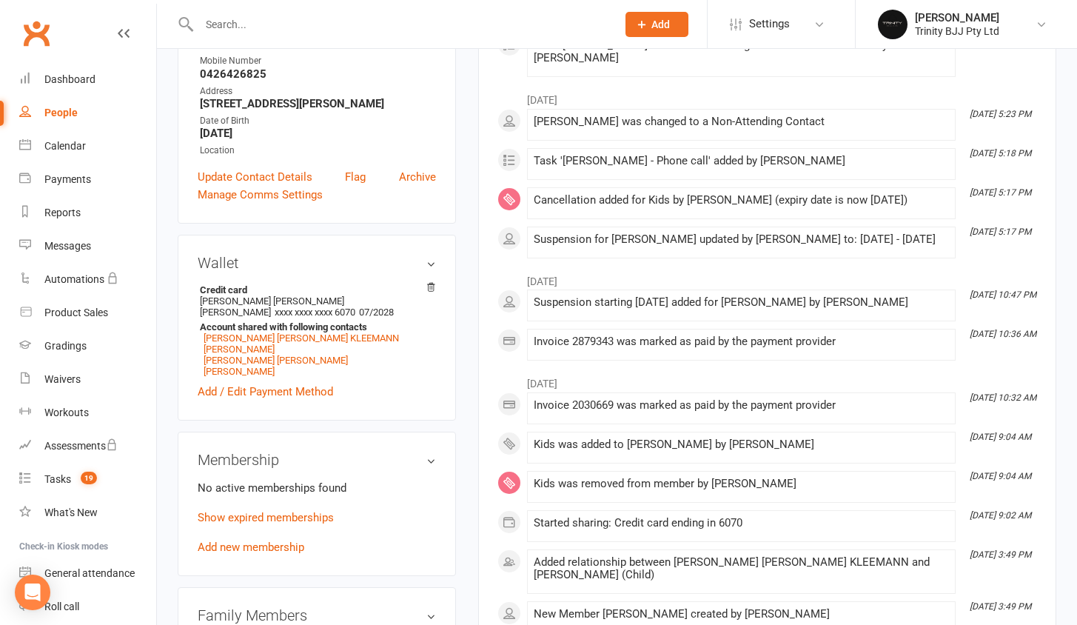
scroll to position [346, 0]
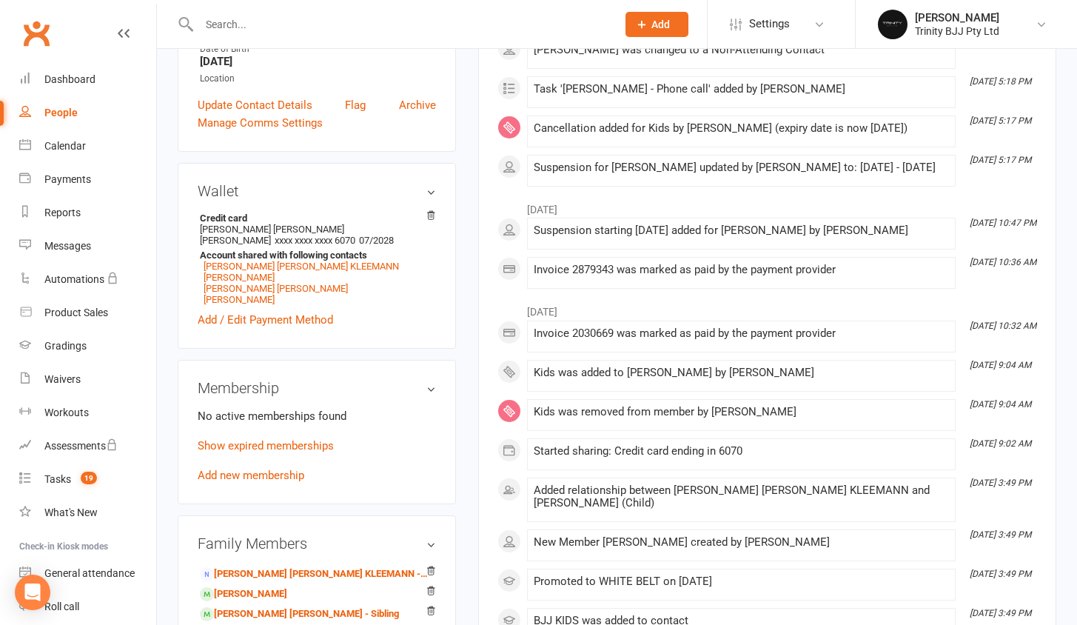
click at [247, 437] on p "Show expired memberships" at bounding box center [317, 446] width 238 height 18
click at [247, 439] on link "Show expired memberships" at bounding box center [266, 445] width 136 height 13
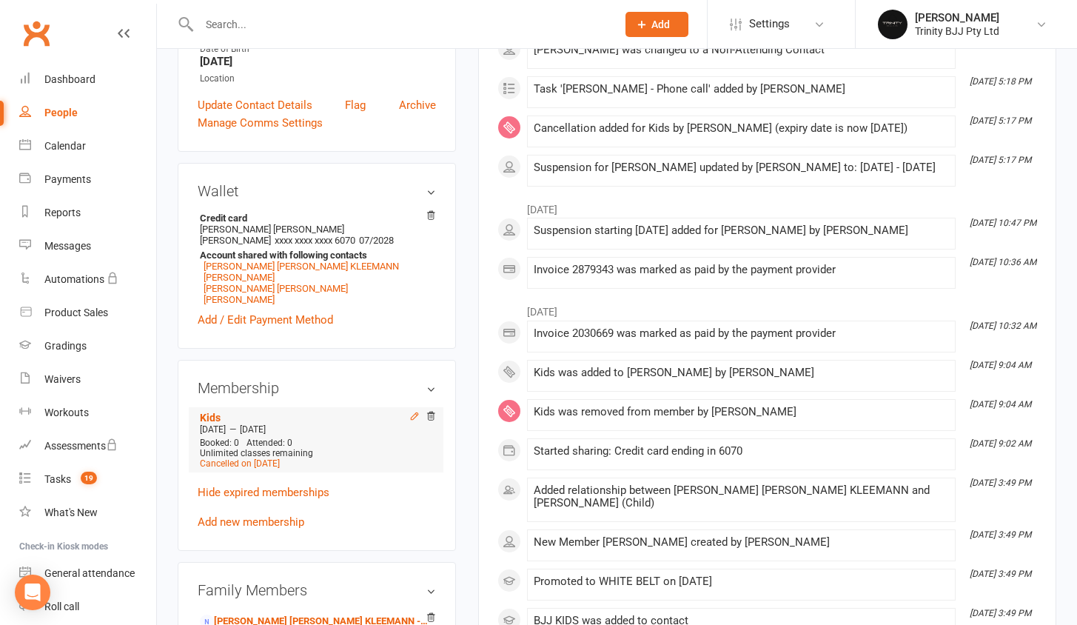
click at [410, 411] on icon at bounding box center [414, 416] width 10 height 10
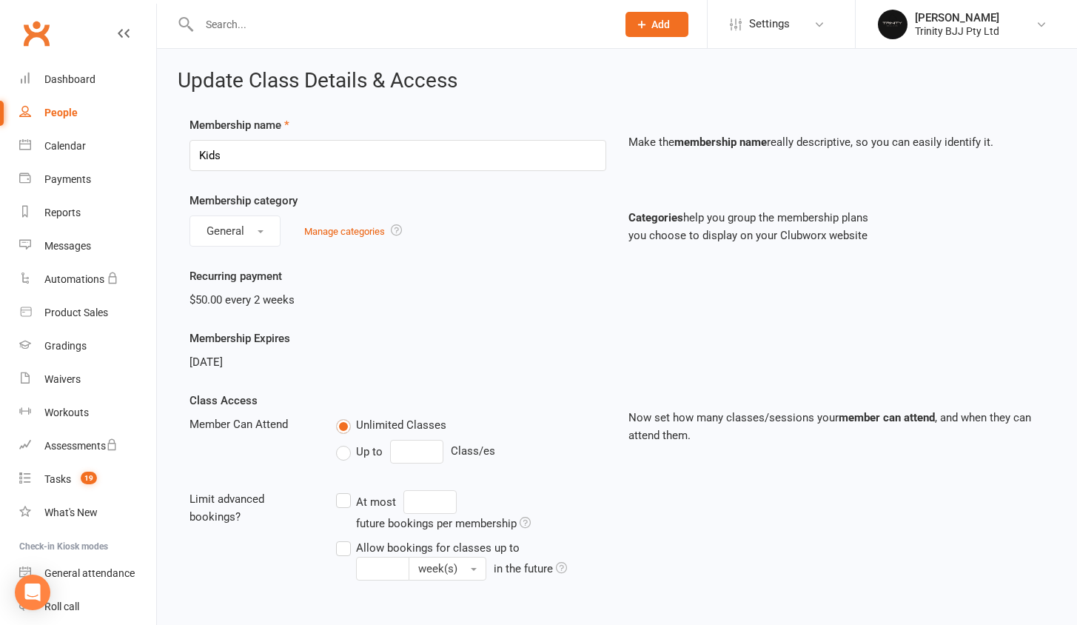
click at [50, 118] on link "People" at bounding box center [87, 112] width 137 height 33
select select "true"
select select "100"
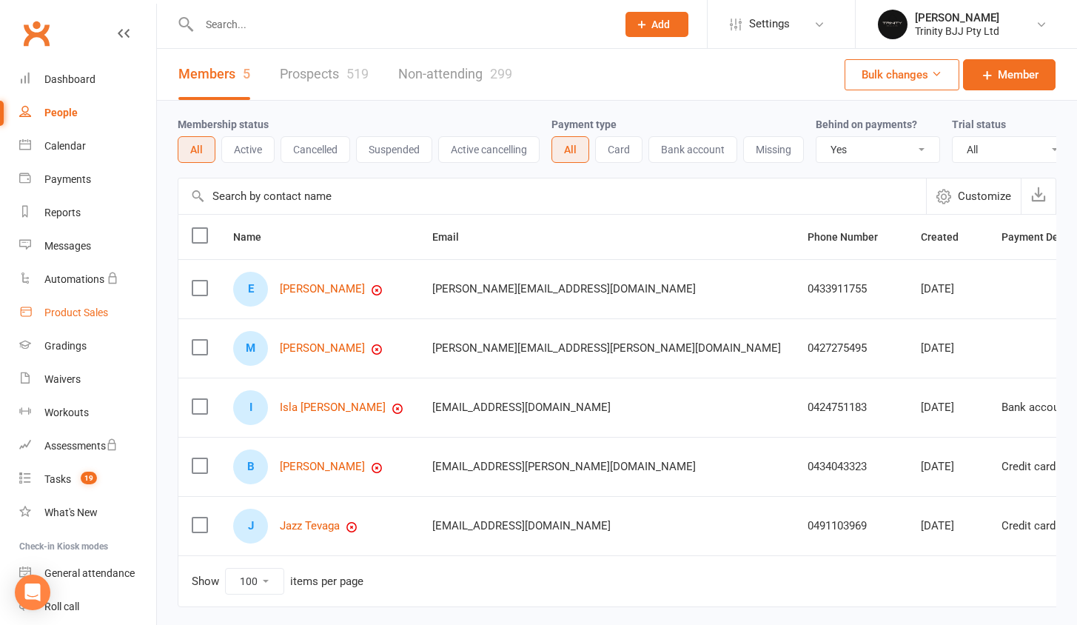
scroll to position [3, 0]
